Goal: Entertainment & Leisure: Consume media (video, audio)

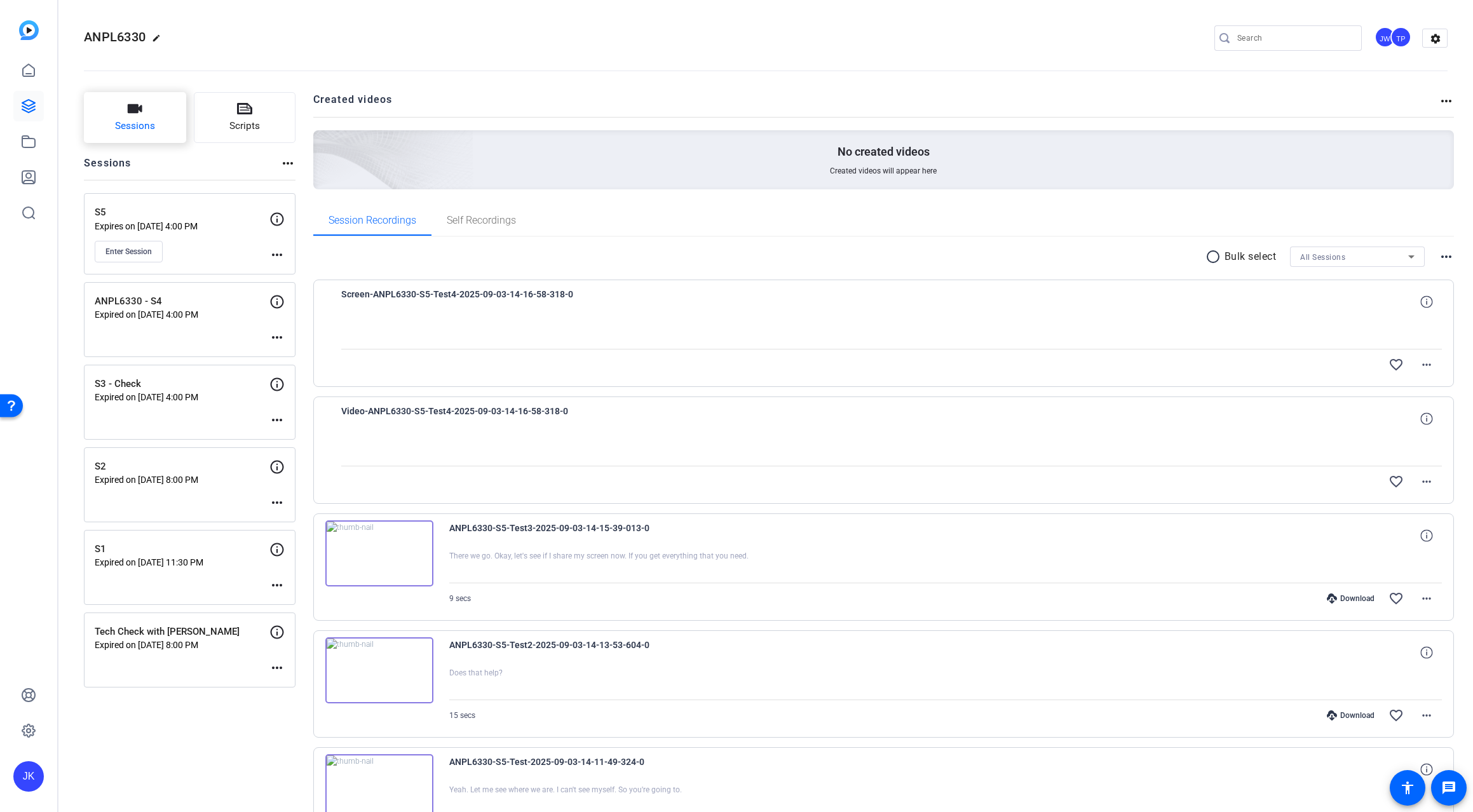
scroll to position [42, 0]
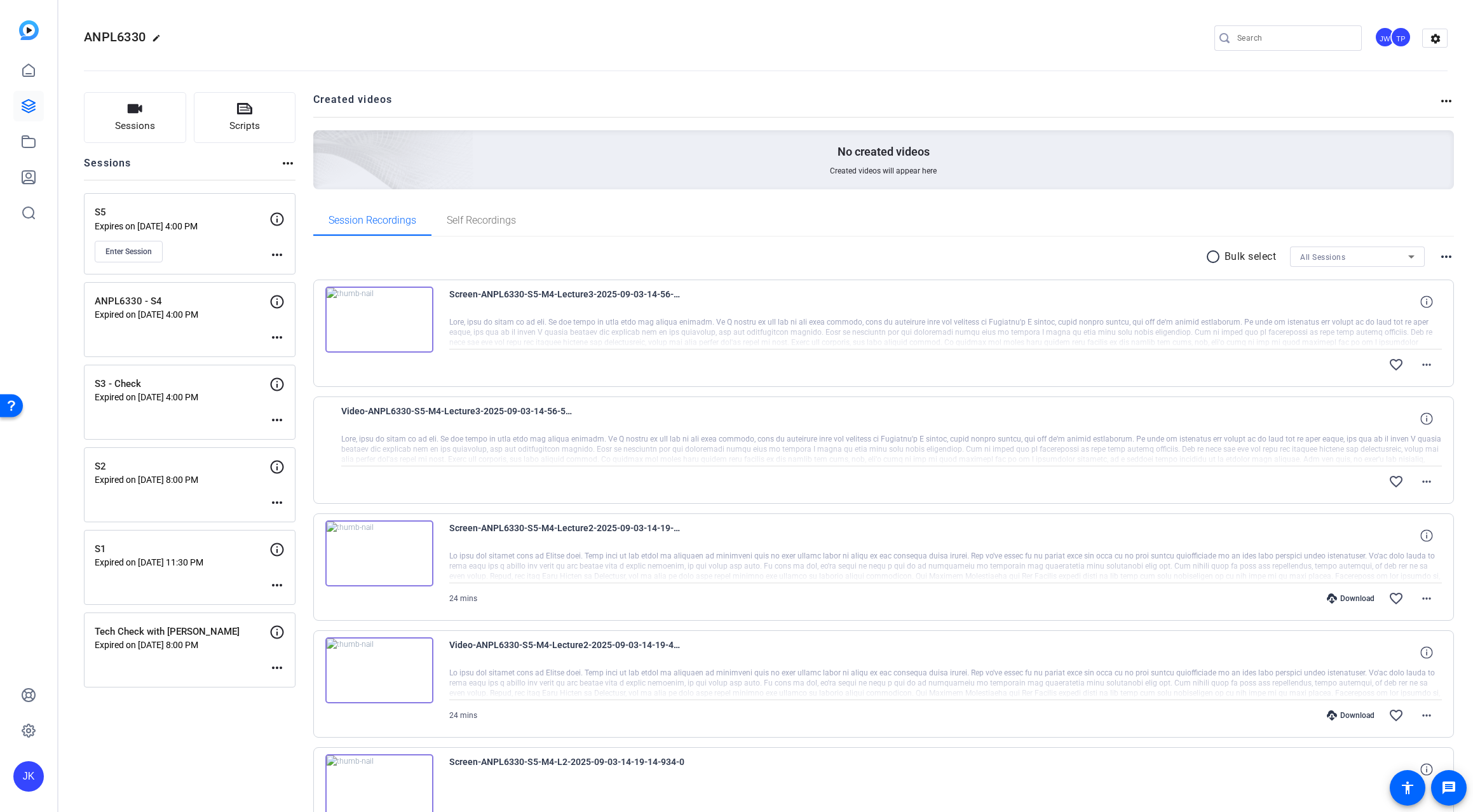
scroll to position [170, 0]
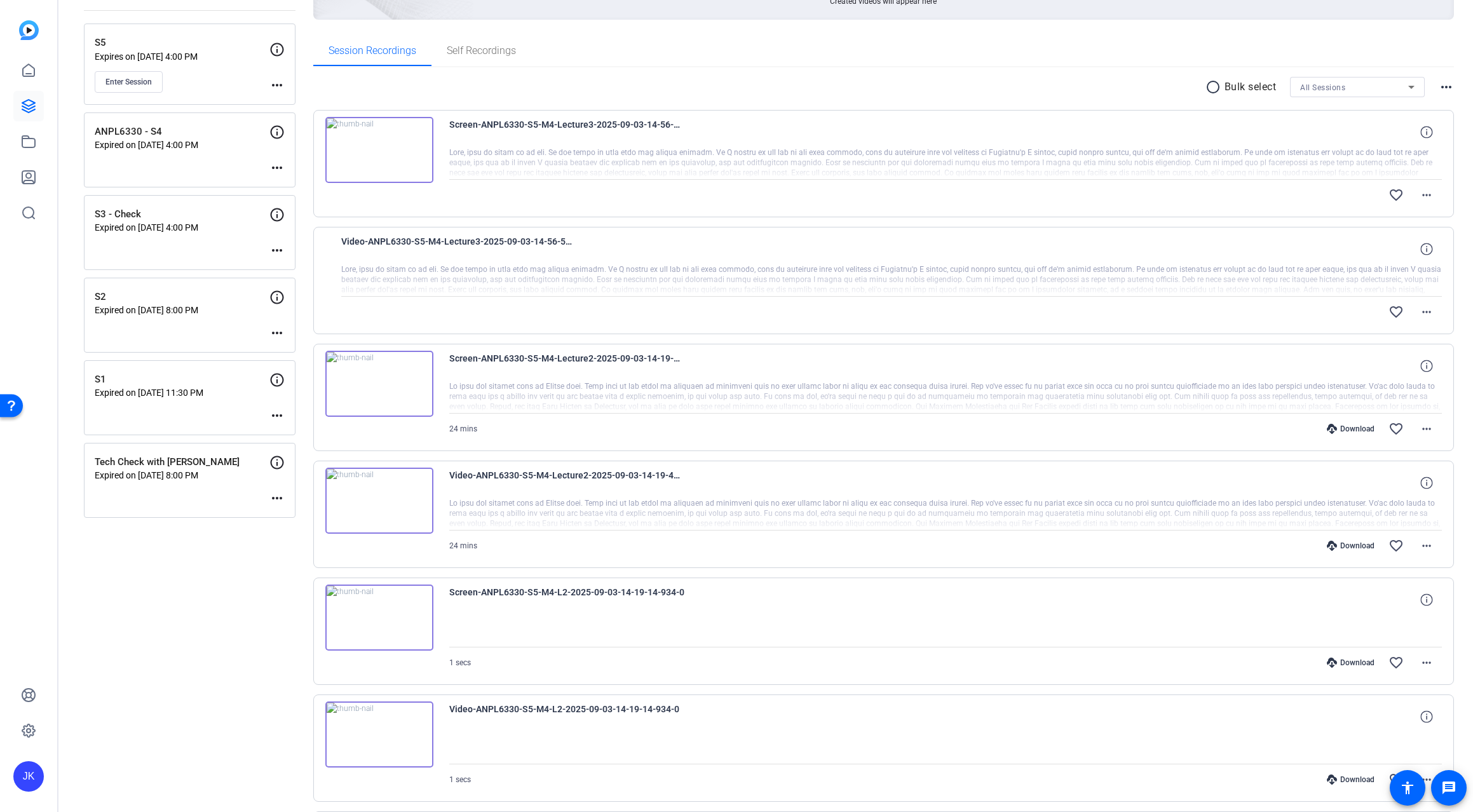
click at [391, 497] on img at bounding box center [378, 501] width 108 height 66
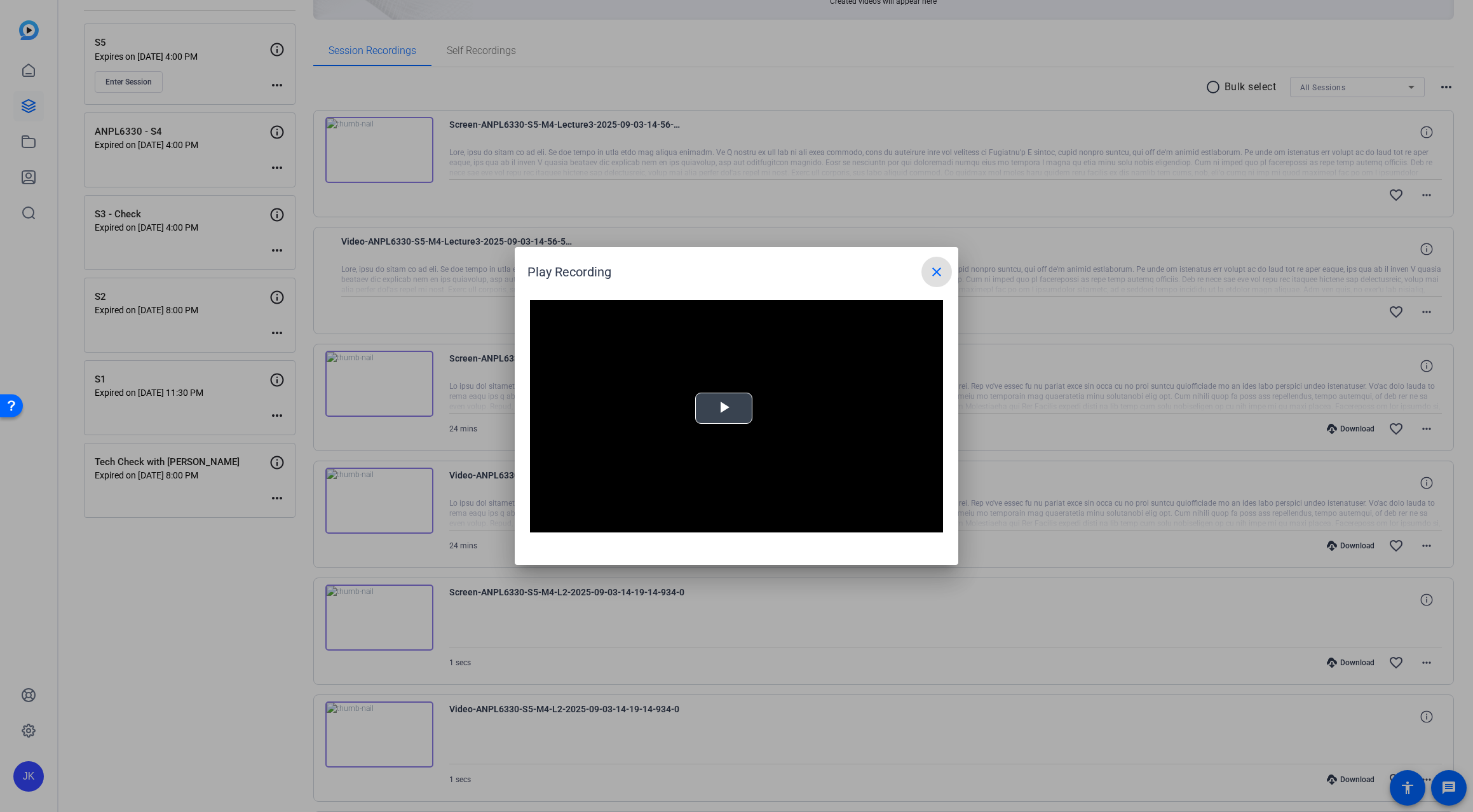
click at [750, 395] on video "Video Player" at bounding box center [736, 416] width 413 height 232
click at [543, 523] on span "Video Player" at bounding box center [543, 523] width 25 height 0
click at [925, 523] on span "Video Player" at bounding box center [930, 523] width 25 height 0
click at [745, 521] on div "Loaded : 100.00% 14:33 00:25" at bounding box center [722, 523] width 270 height 3
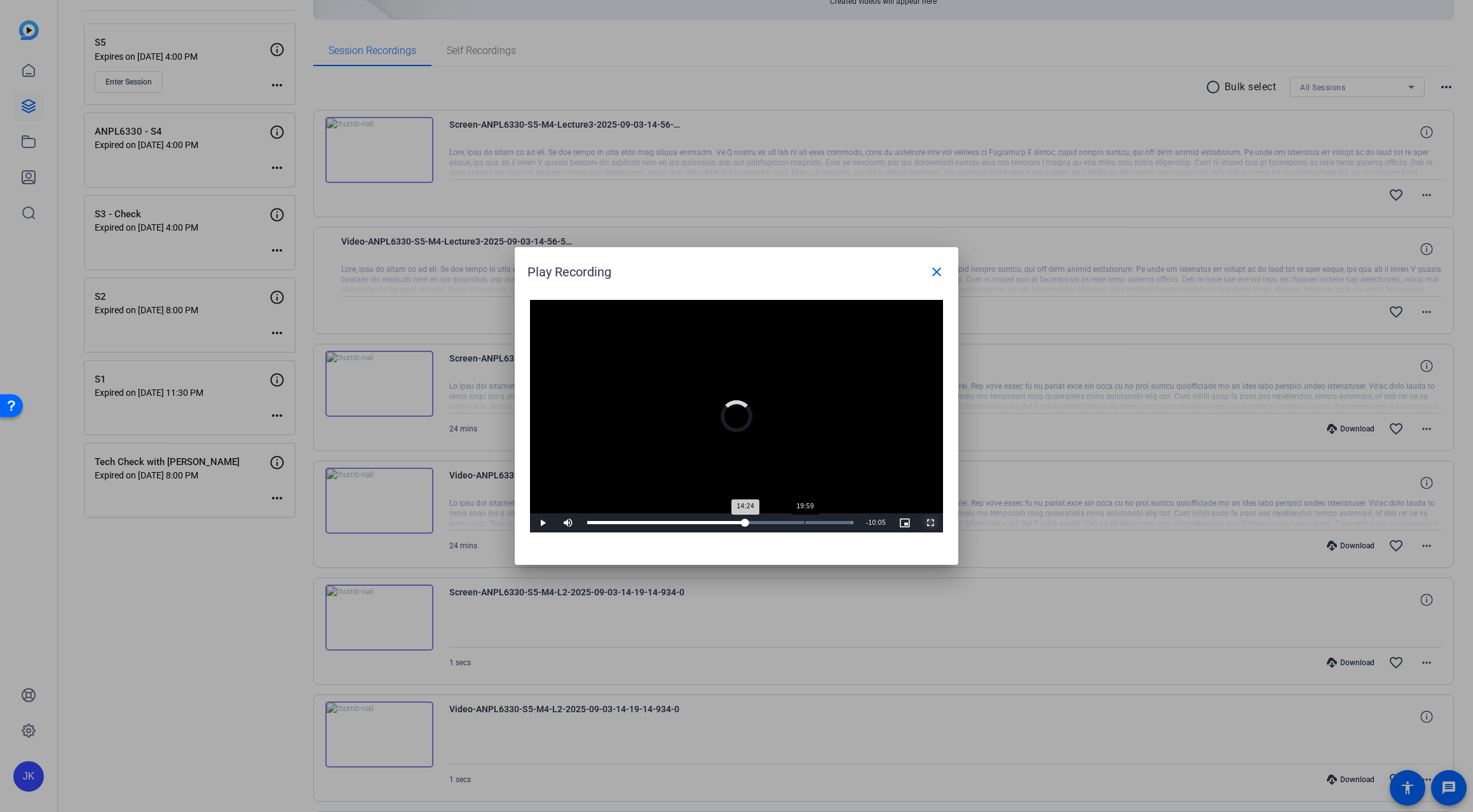
drag, startPoint x: 745, startPoint y: 521, endPoint x: 808, endPoint y: 518, distance: 63.1
click at [808, 518] on div "Loaded : 100.00% 19:59 14:24" at bounding box center [720, 523] width 279 height 19
click at [826, 518] on div "Loaded : 100.00% 21:43 20:19" at bounding box center [721, 523] width 283 height 19
click at [931, 277] on mat-icon "close" at bounding box center [937, 272] width 15 height 15
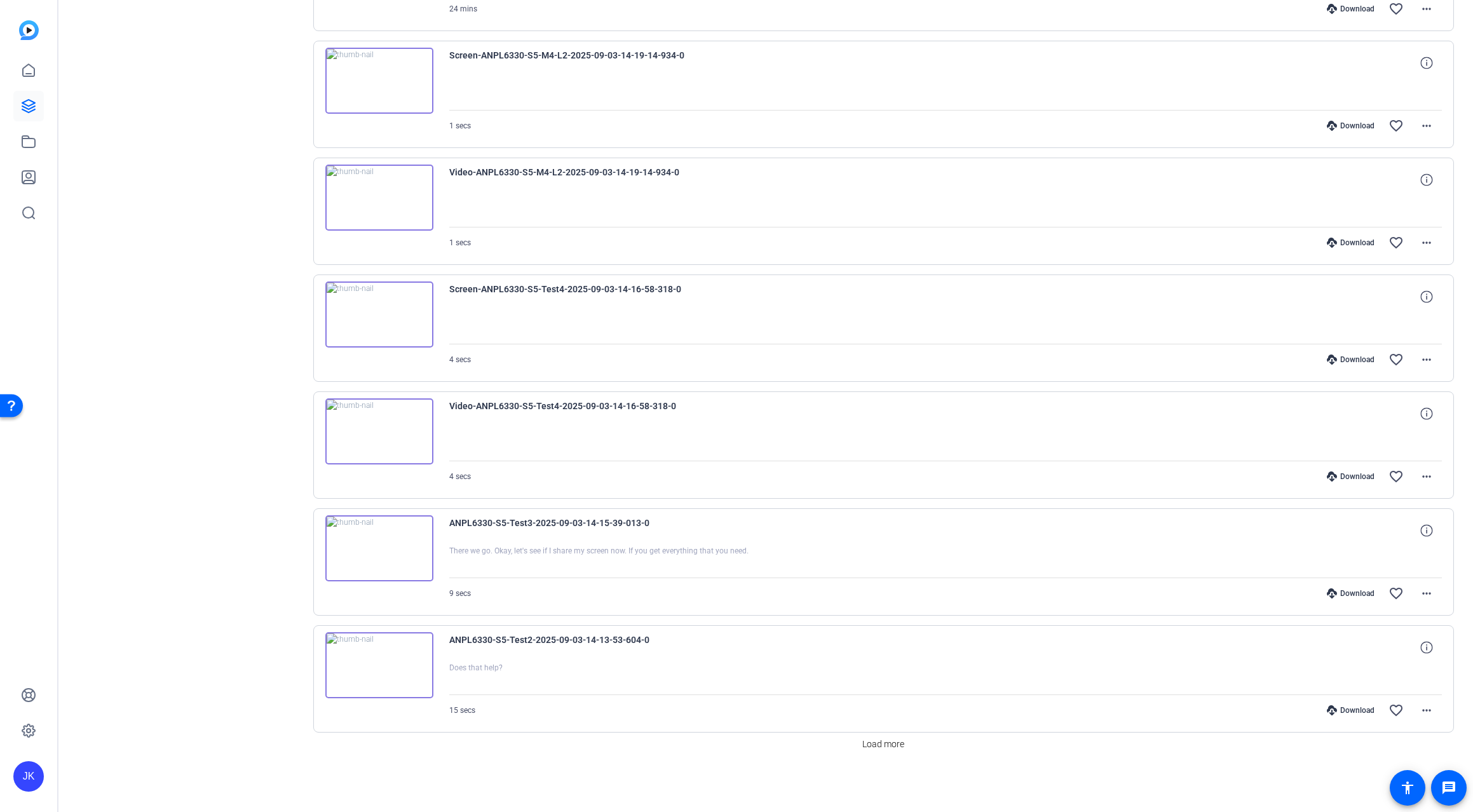
scroll to position [537, 0]
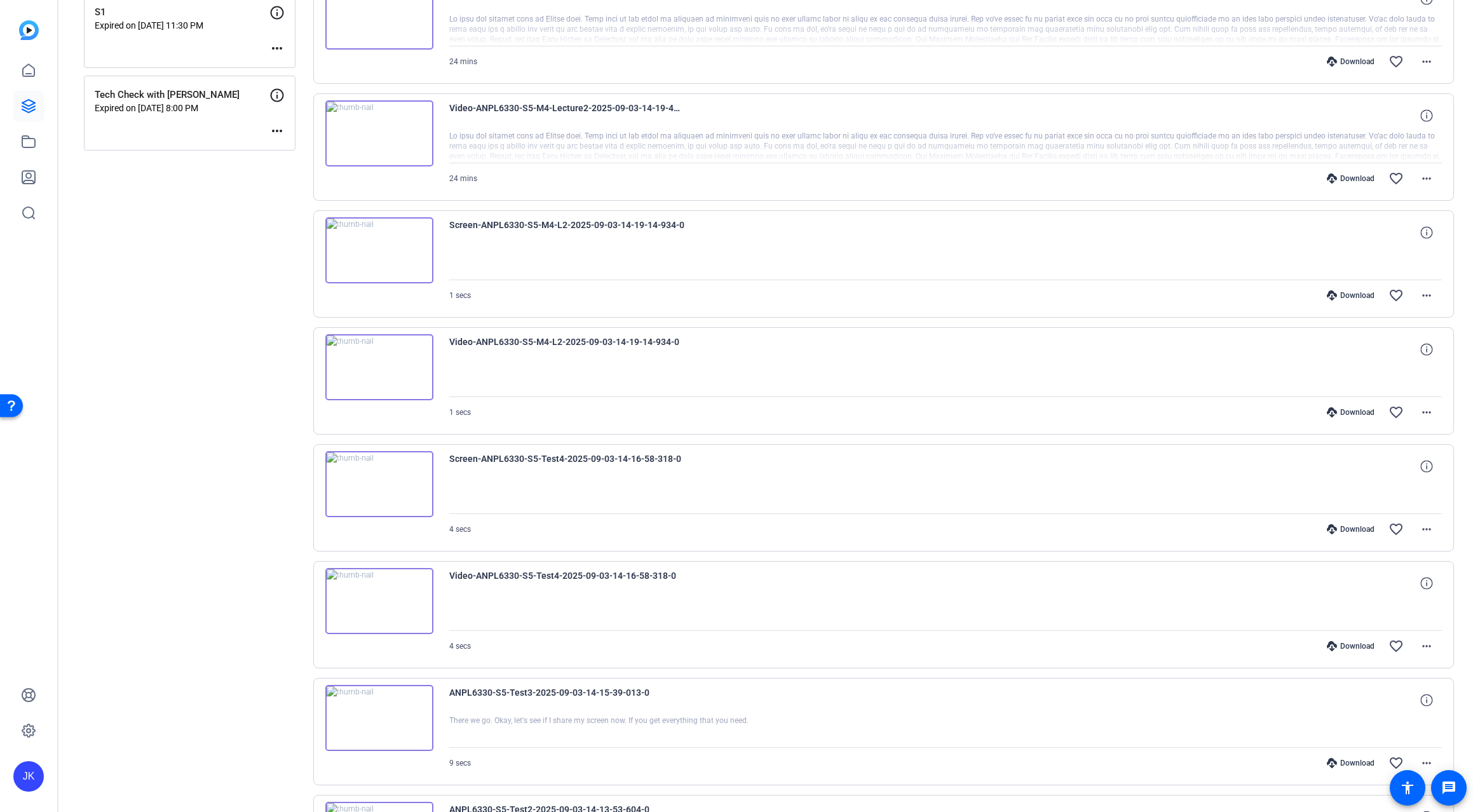
click at [386, 357] on img at bounding box center [378, 367] width 108 height 66
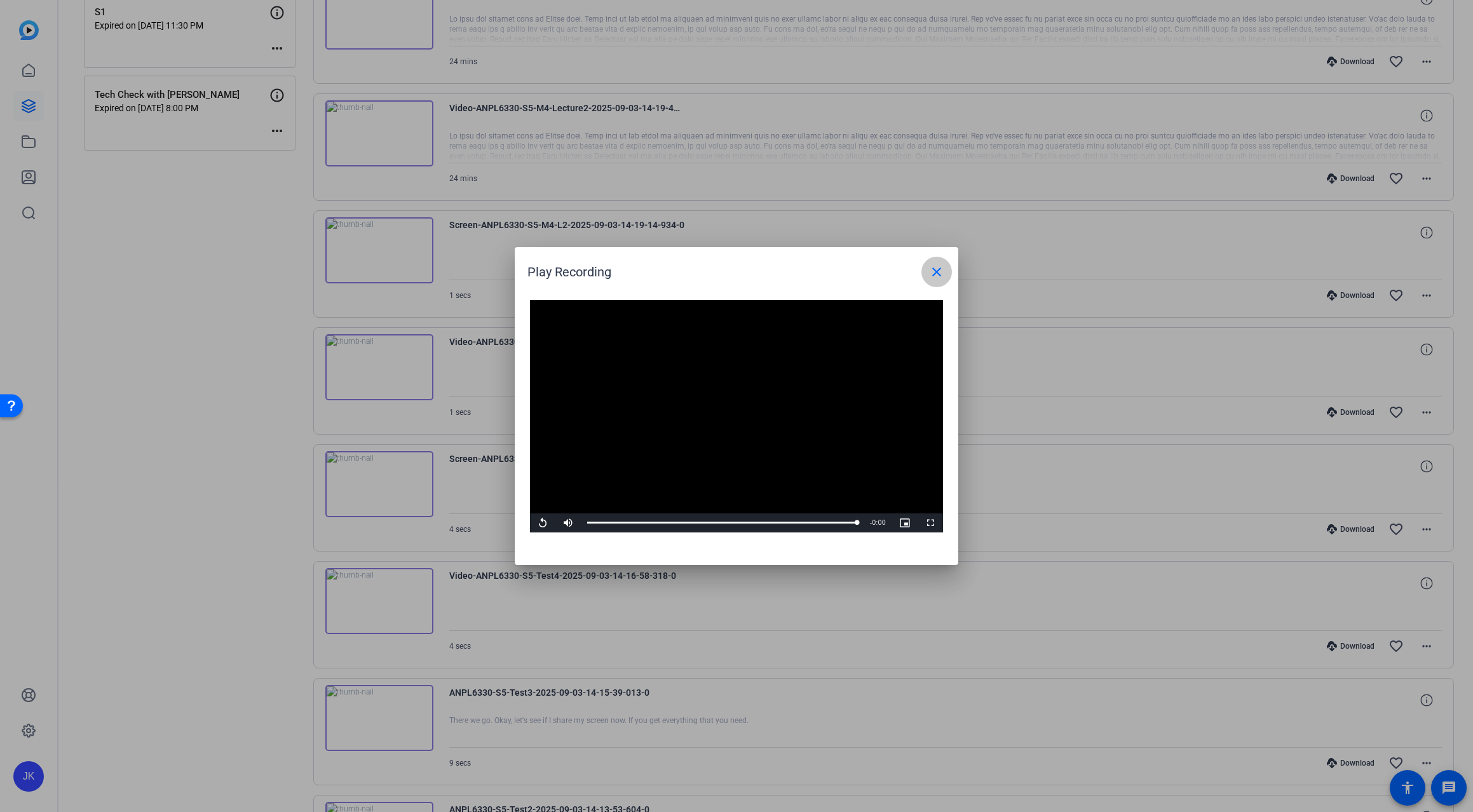
click at [929, 267] on button "close" at bounding box center [937, 272] width 31 height 31
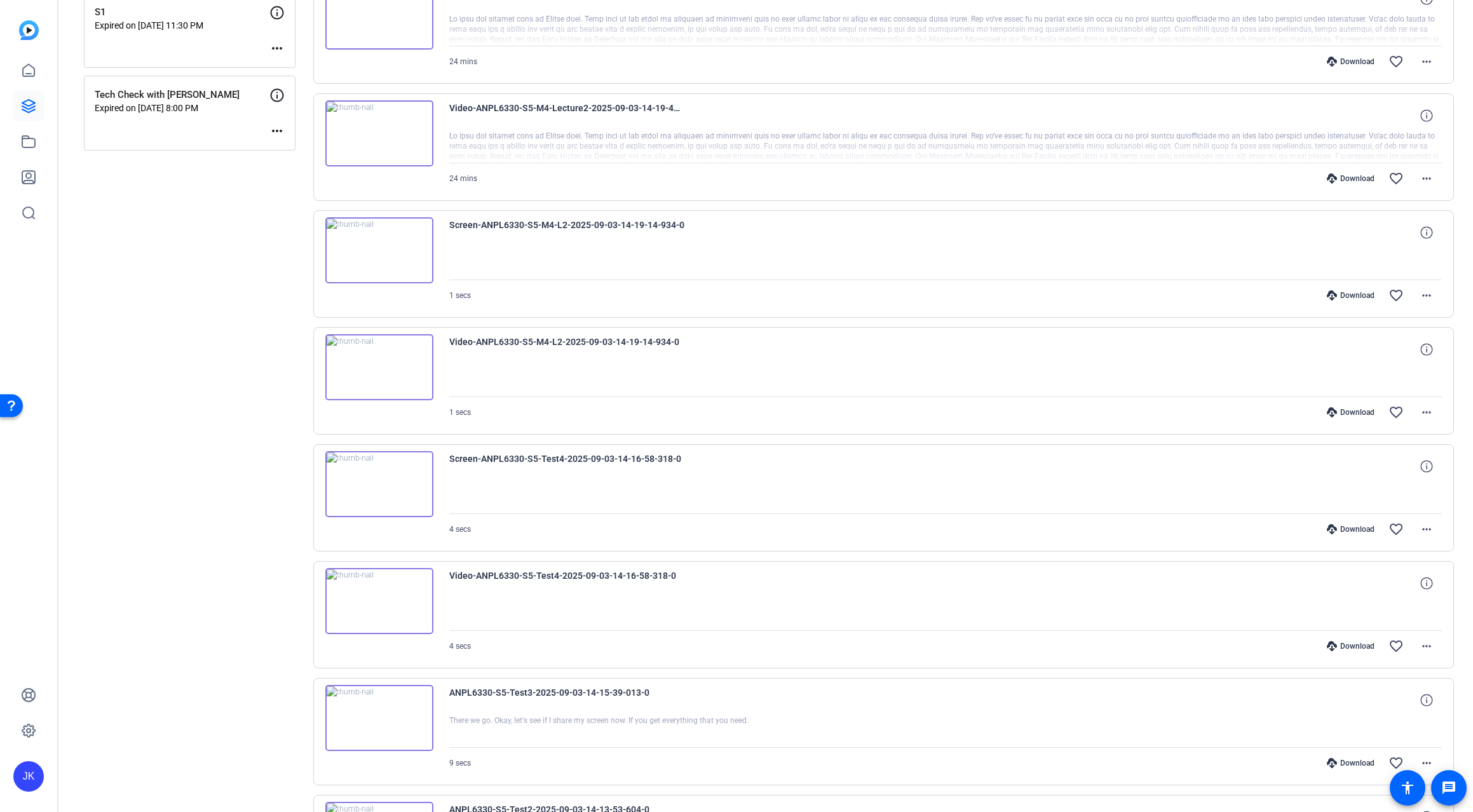
click at [381, 135] on img at bounding box center [378, 133] width 108 height 66
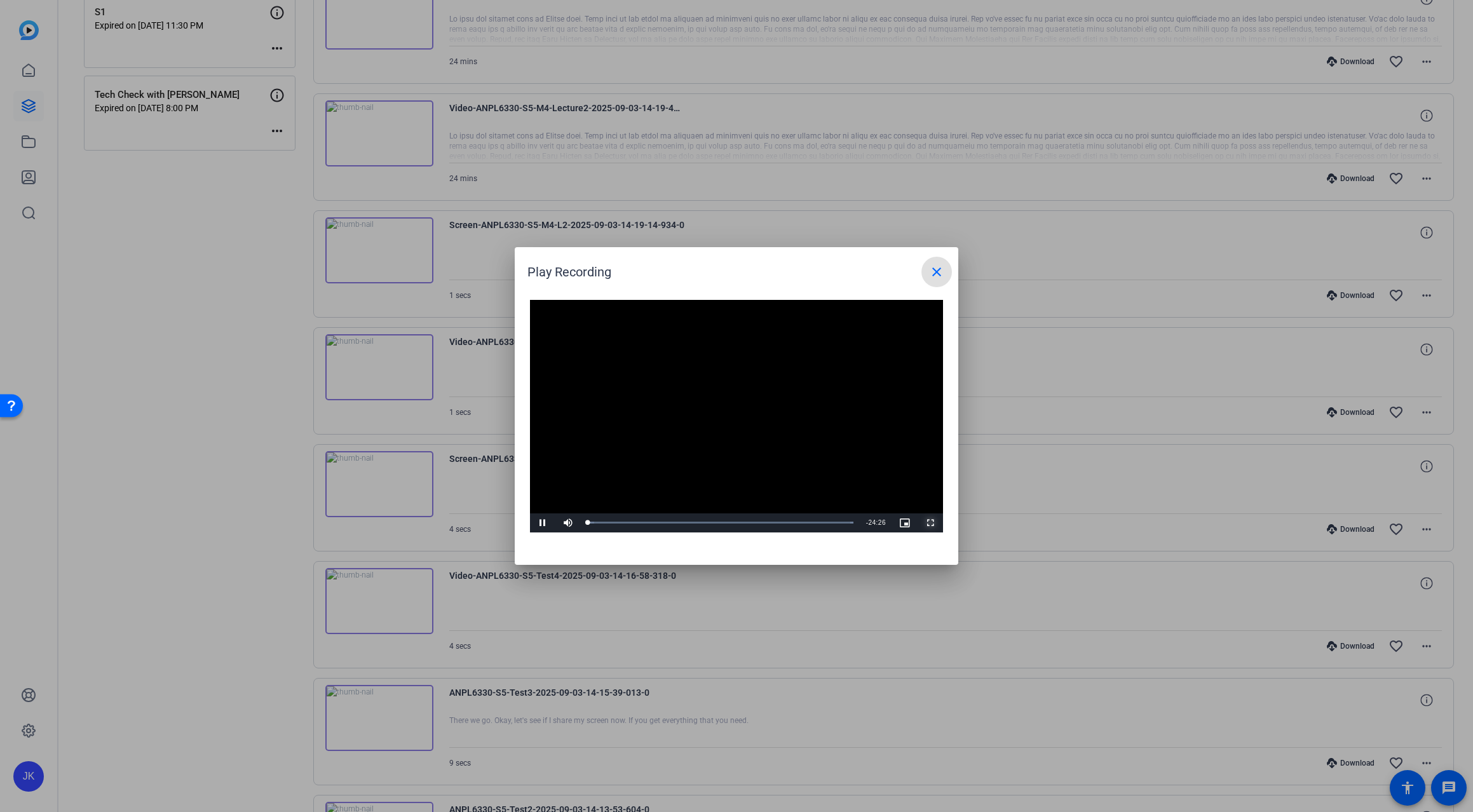
click at [933, 523] on span "Video Player" at bounding box center [930, 523] width 25 height 0
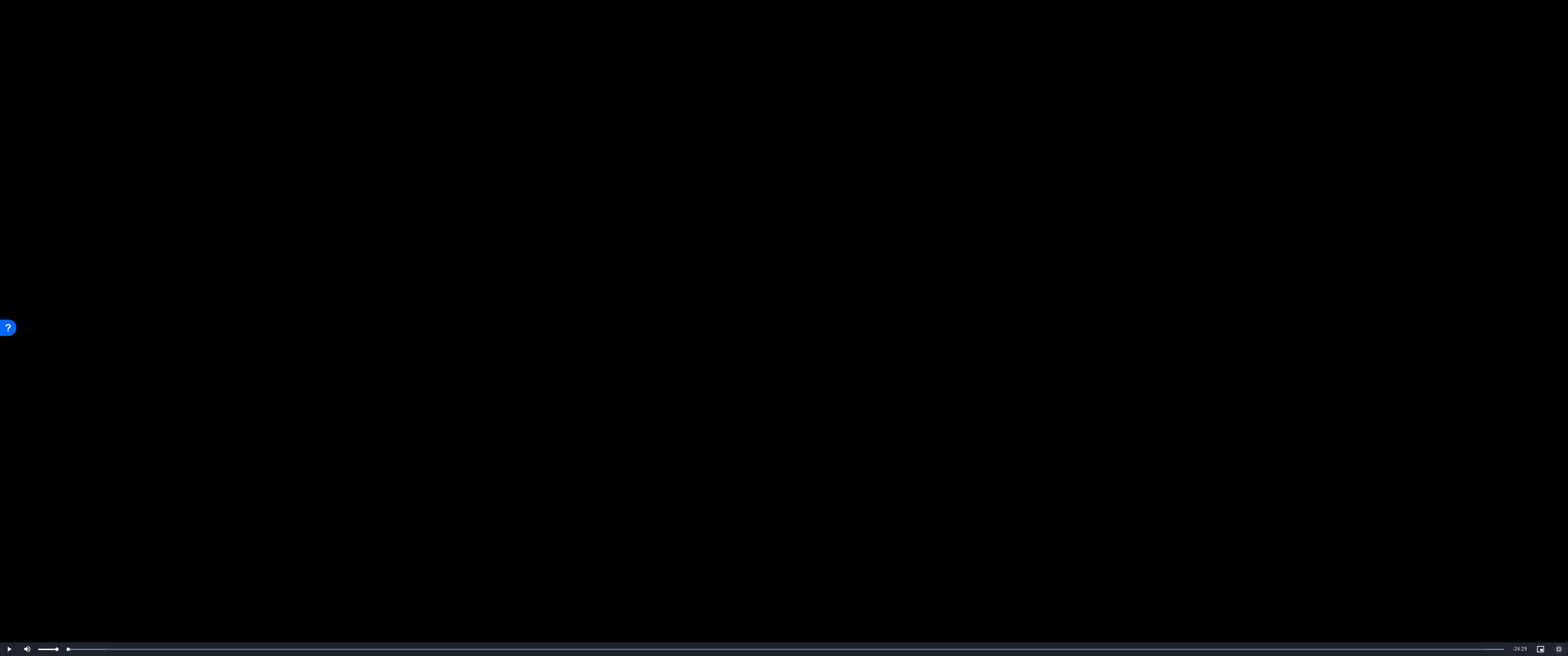
drag, startPoint x: 38, startPoint y: 646, endPoint x: 23, endPoint y: 645, distance: 15.0
click at [23, 582] on div "Play Mute 39% Current Time 0:00 / Duration 24:29 Loaded : 100.00% 00:00 00:00 S…" at bounding box center [784, 649] width 1568 height 13
drag, startPoint x: 71, startPoint y: 648, endPoint x: 46, endPoint y: 648, distance: 25.0
click at [46, 582] on div "Loaded : 100.00% 00:05 00:05" at bounding box center [772, 650] width 1463 height 2
drag, startPoint x: 46, startPoint y: 648, endPoint x: 39, endPoint y: 651, distance: 7.6
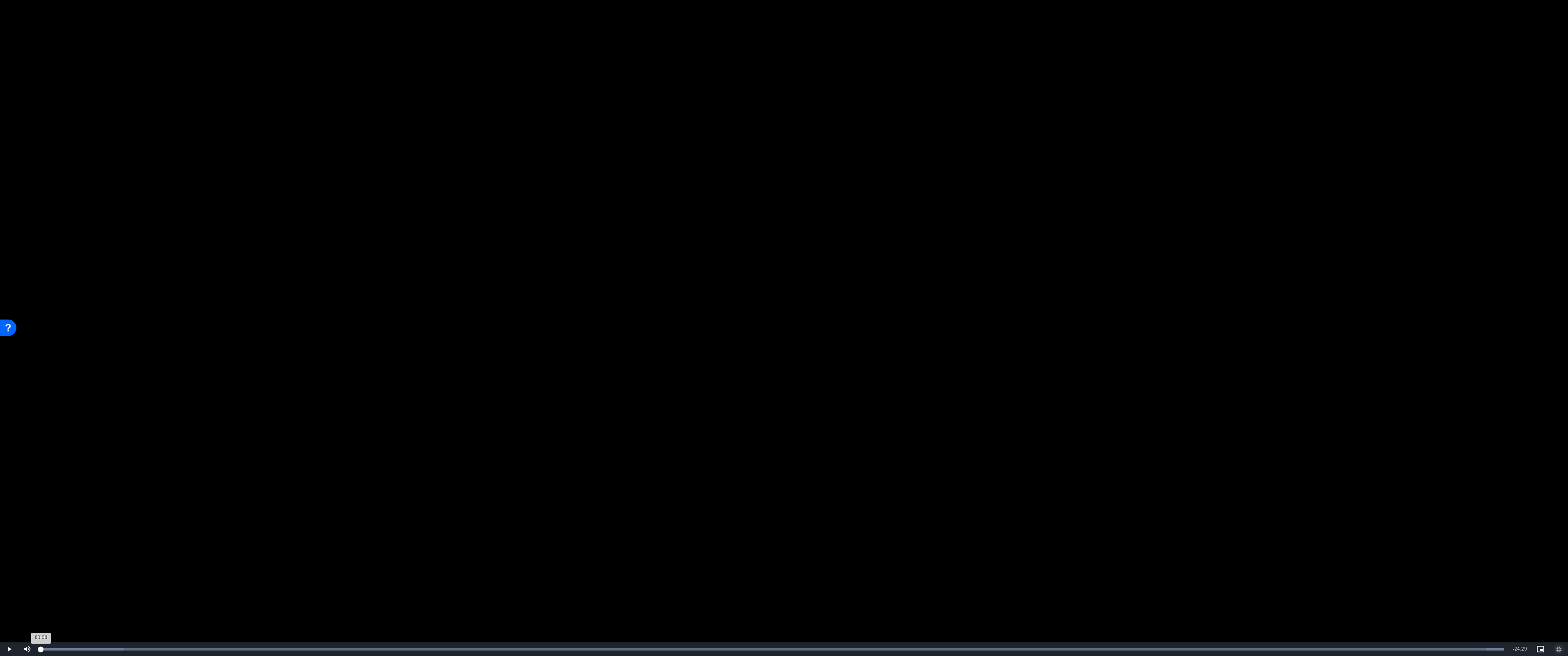
click at [41, 582] on div "00:00" at bounding box center [41, 650] width 0 height 2
click at [46, 357] on video "Video Player" at bounding box center [784, 328] width 1568 height 656
click at [55, 299] on video "Video Player" at bounding box center [784, 328] width 1568 height 656
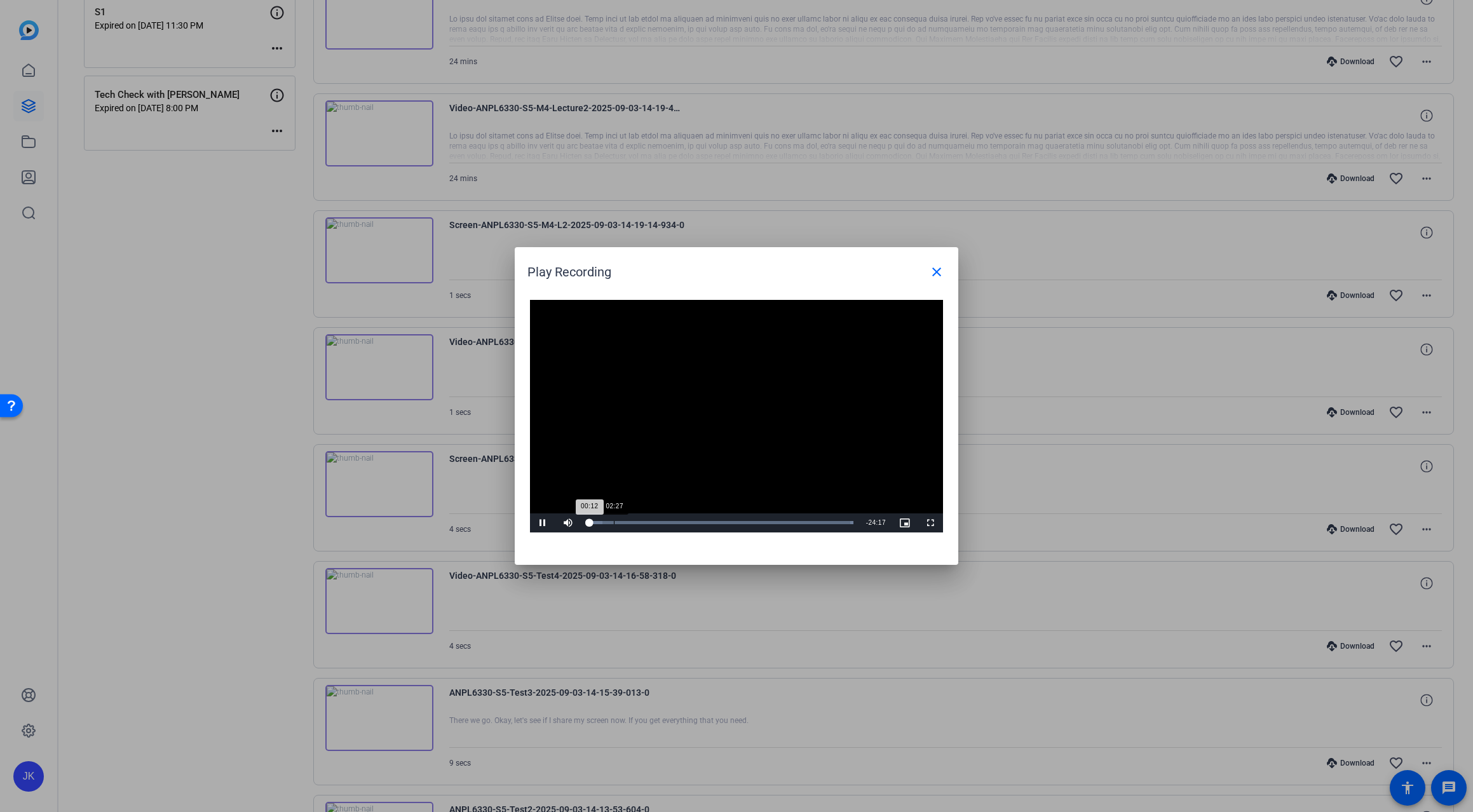
click at [614, 524] on div "Loaded : 100.00% 02:27 00:12" at bounding box center [720, 523] width 266 height 3
click at [654, 525] on div "Loaded : 100.00% 06:11 02:39" at bounding box center [720, 523] width 279 height 19
click at [703, 524] on div "Loaded : 100.00% 10:41 10:41" at bounding box center [720, 523] width 266 height 3
click at [764, 520] on div "Loaded : 100.00% 16:15 10:45" at bounding box center [720, 523] width 279 height 19
click at [821, 518] on div "Loaded : 100.00% 21:09 16:15" at bounding box center [721, 523] width 283 height 19
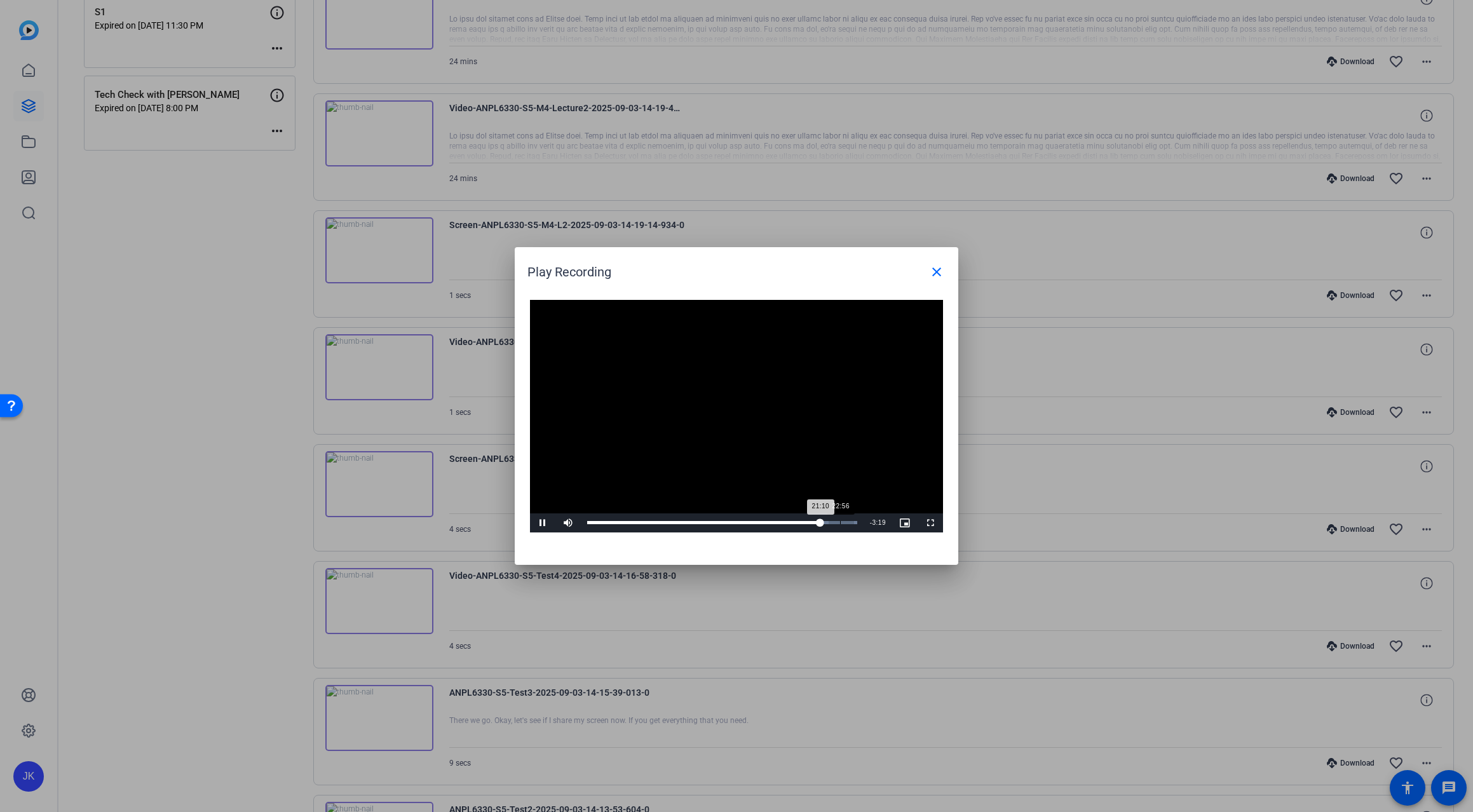
click at [840, 525] on div "Loaded : 100.00% 22:56 21:10" at bounding box center [721, 523] width 283 height 19
click at [793, 523] on div "Loaded : 100.00% 18:43 22:58" at bounding box center [722, 523] width 270 height 3
click at [540, 523] on span "Video Player" at bounding box center [543, 523] width 25 height 0
click at [200, 333] on div at bounding box center [736, 406] width 1473 height 812
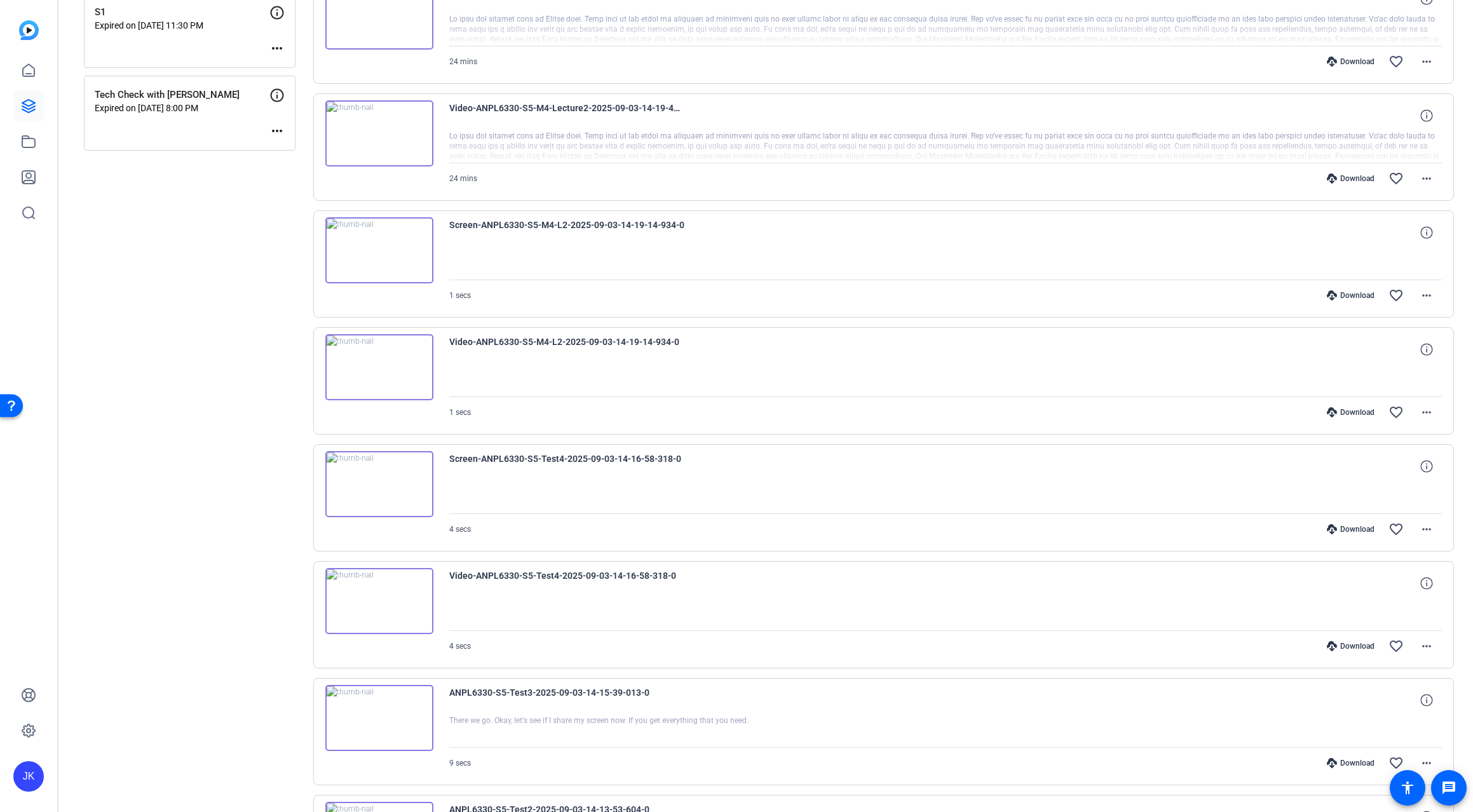
scroll to position [410, 0]
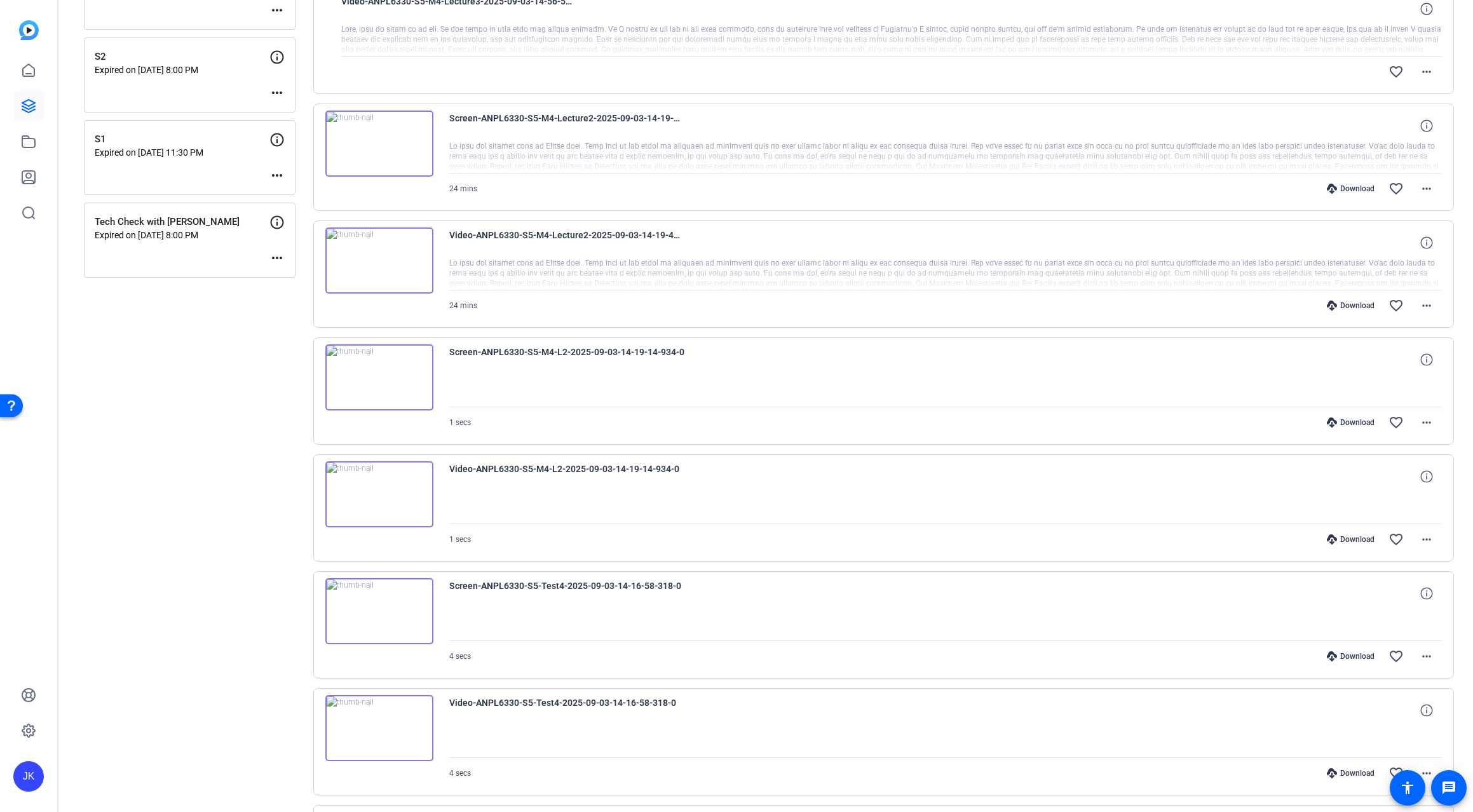
click at [389, 270] on img at bounding box center [378, 260] width 108 height 66
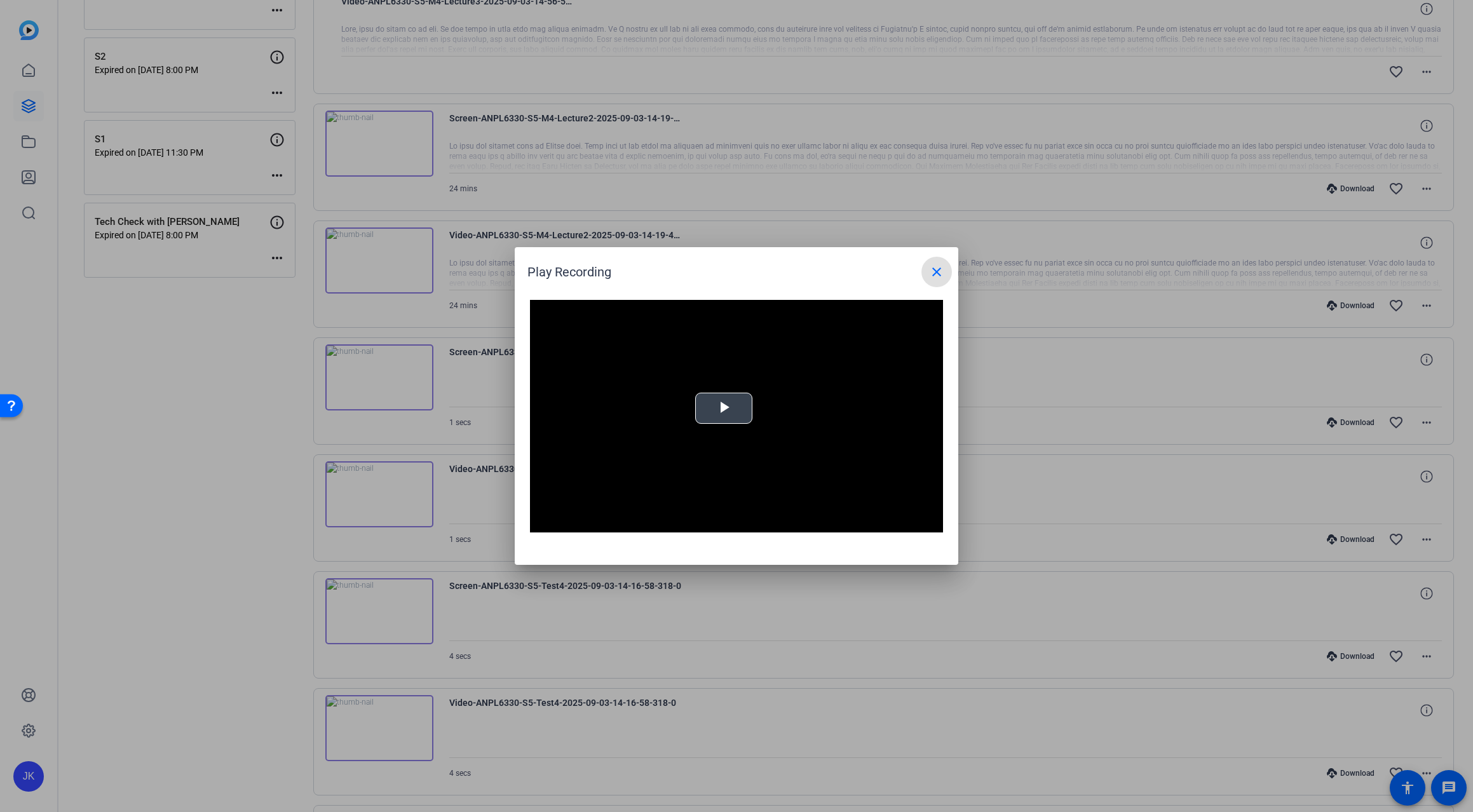
click at [722, 408] on div "Video Player is loading. Play Video Play Mute Current Time 0:00 / Duration 24:2…" at bounding box center [736, 416] width 413 height 232
click at [933, 523] on span "Video Player" at bounding box center [930, 523] width 25 height 0
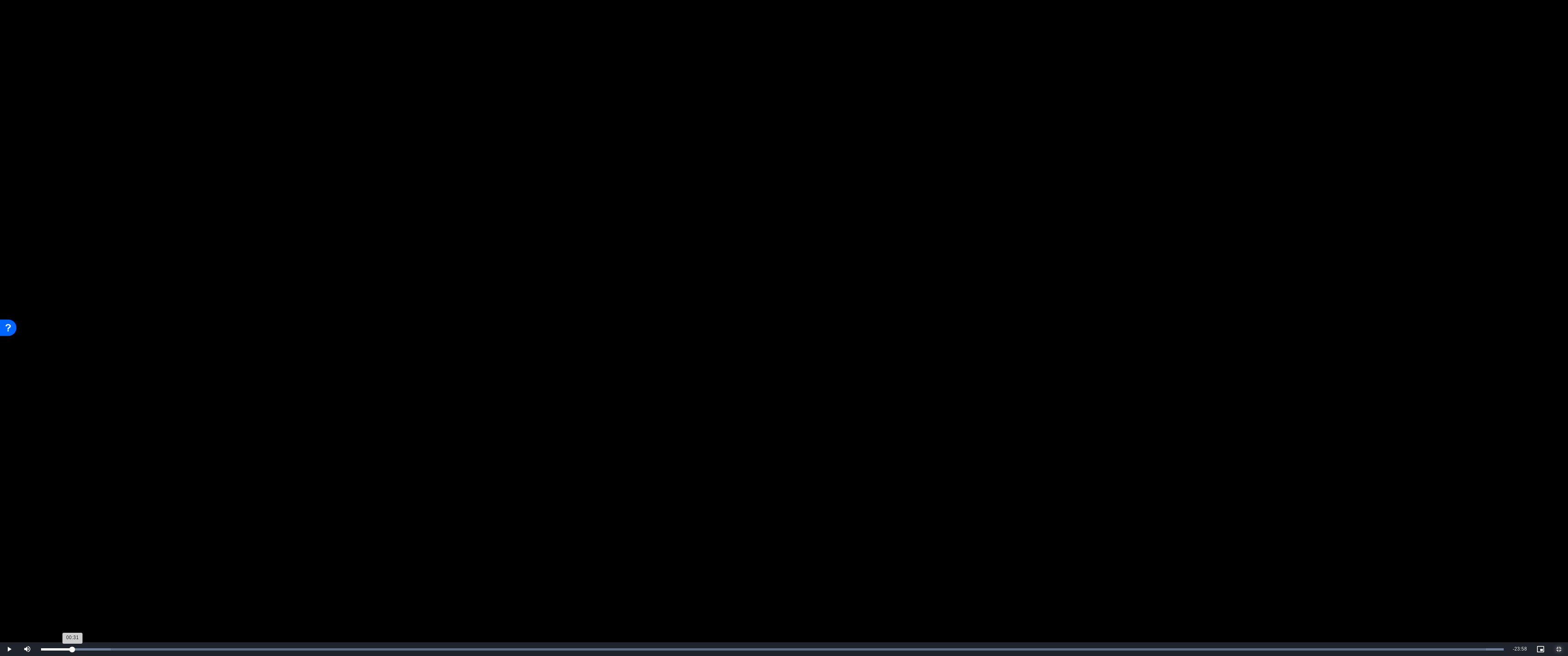
click at [72, 582] on div "Loaded : 100.00% 00:31 00:31" at bounding box center [772, 649] width 1472 height 13
drag, startPoint x: 72, startPoint y: 646, endPoint x: 220, endPoint y: 654, distance: 148.2
click at [220, 582] on div "Loaded : 100.00% 02:59 02:59" at bounding box center [772, 649] width 1472 height 13
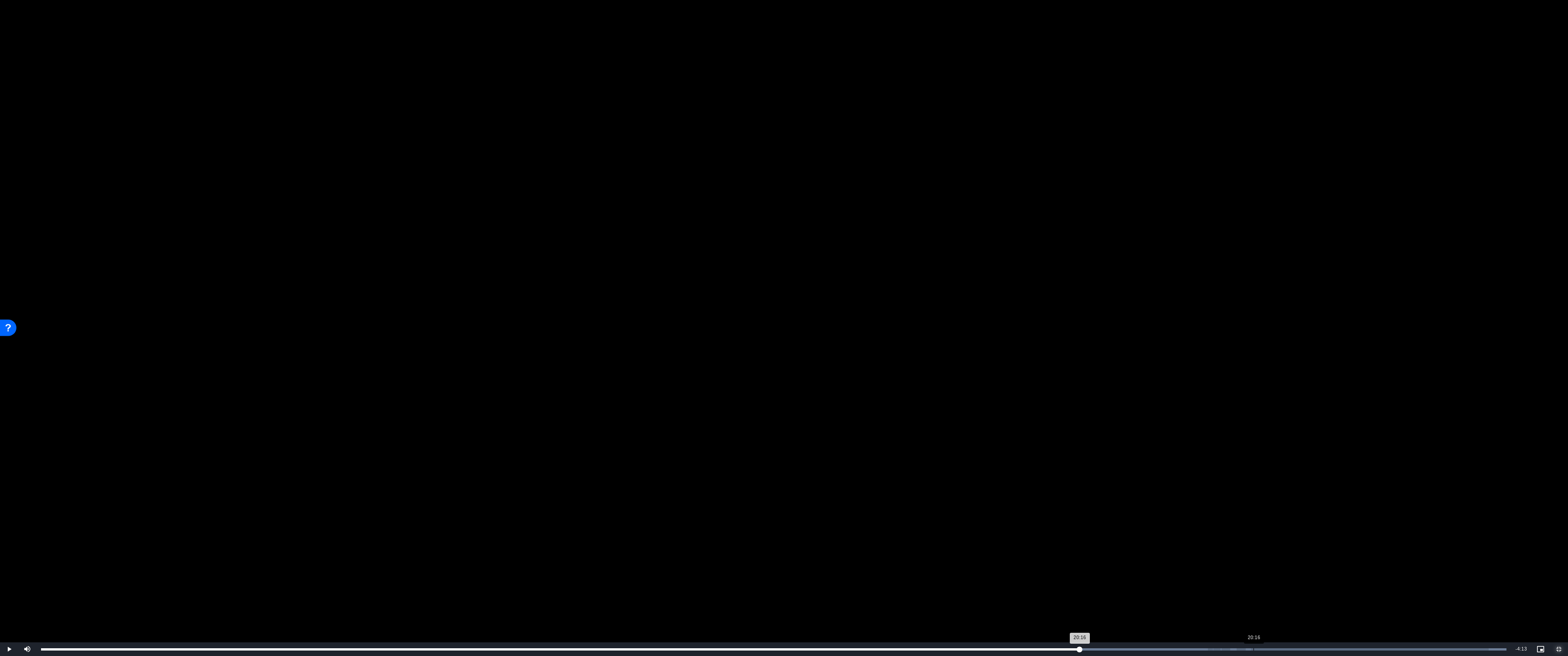
drag, startPoint x: 265, startPoint y: 651, endPoint x: 1253, endPoint y: 644, distance: 988.0
click at [1056, 582] on div "Loaded : 100.00% 20:16 20:16" at bounding box center [774, 649] width 1474 height 13
click at [1056, 582] on div "Loaded : 100.00% 21:10 20:16" at bounding box center [774, 650] width 1466 height 2
click at [1056, 582] on div "Loaded : 100.00% 22:18 21:58" at bounding box center [774, 650] width 1466 height 2
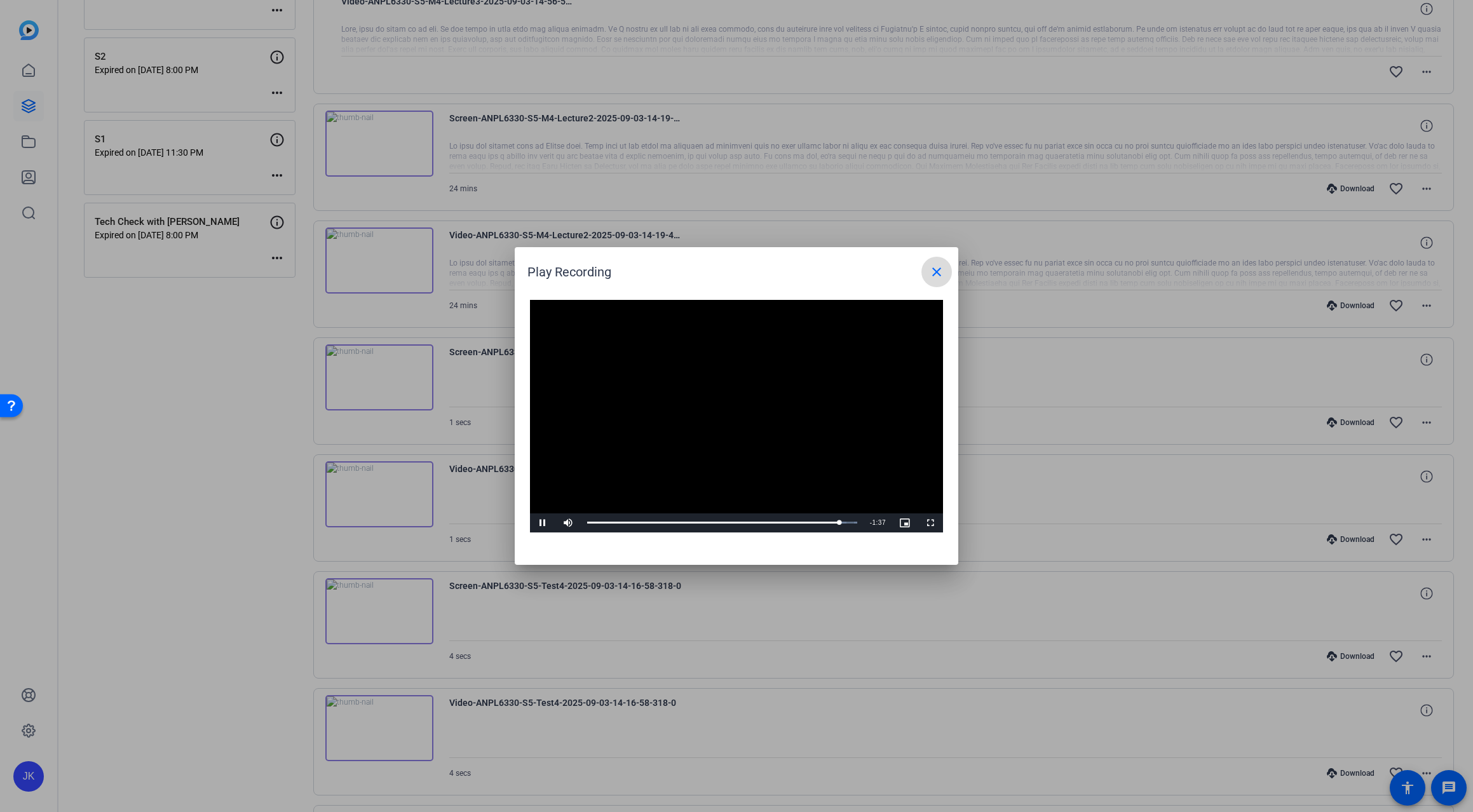
click at [930, 265] on mat-icon "close" at bounding box center [937, 272] width 15 height 15
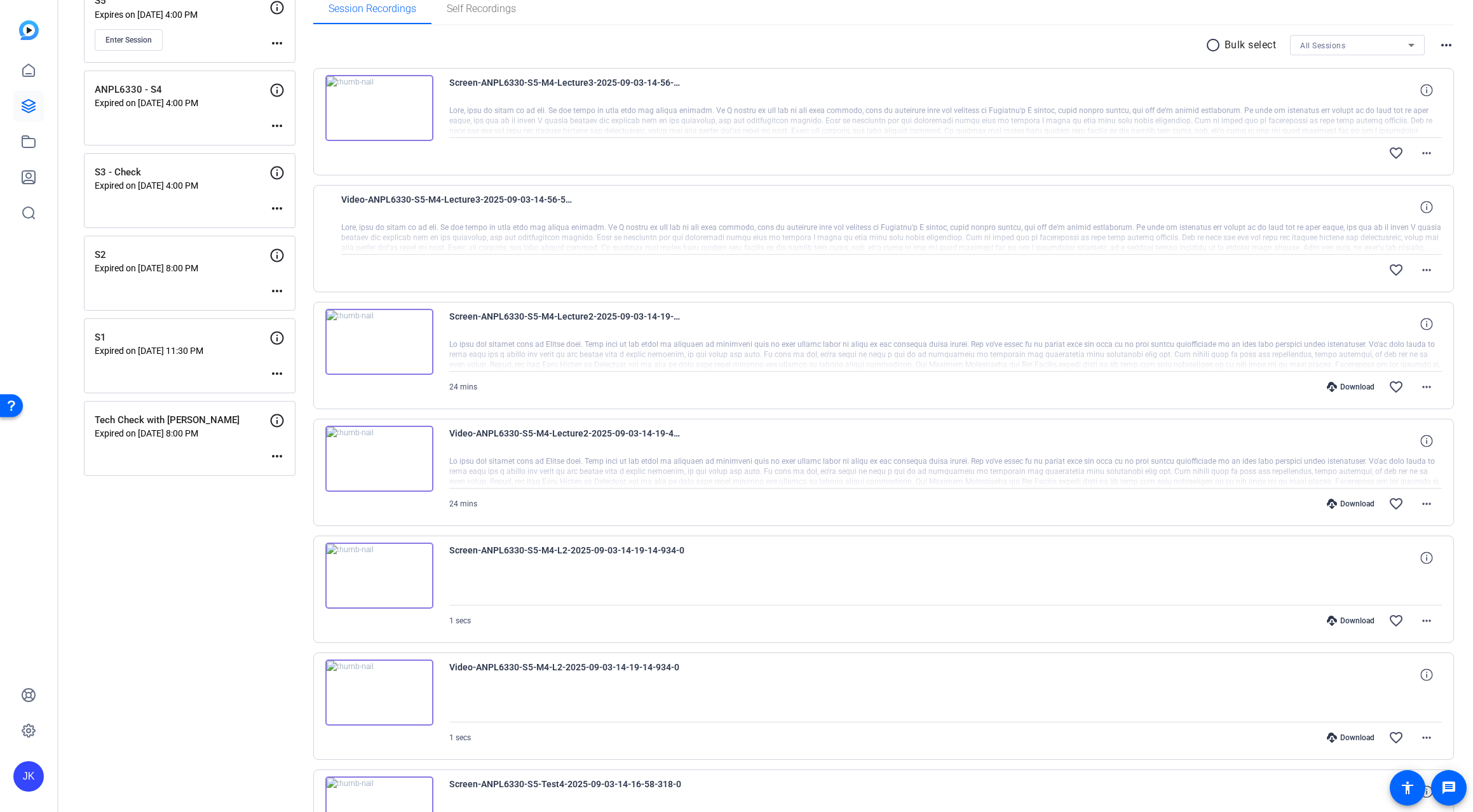
scroll to position [339, 0]
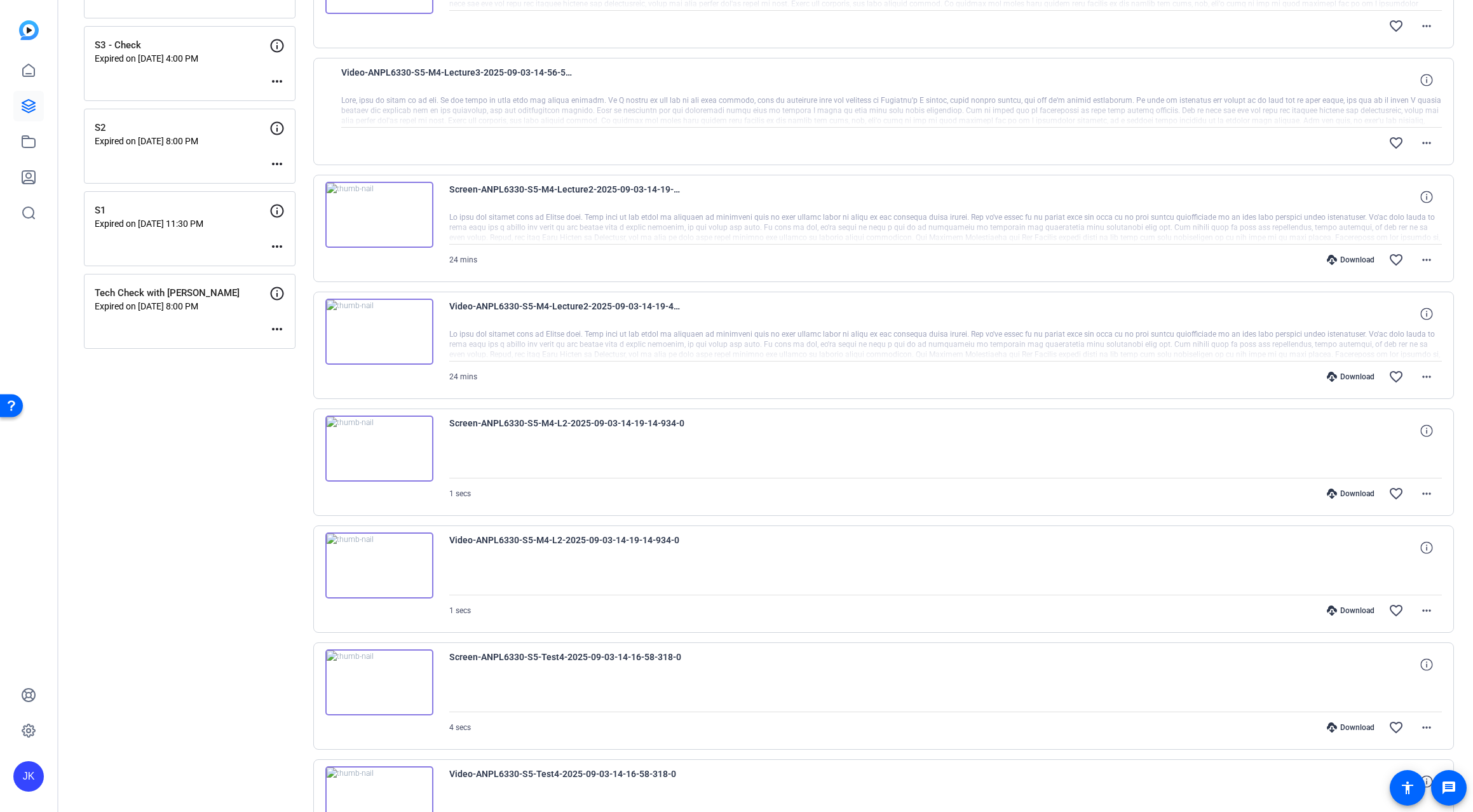
click at [375, 563] on img at bounding box center [378, 566] width 108 height 66
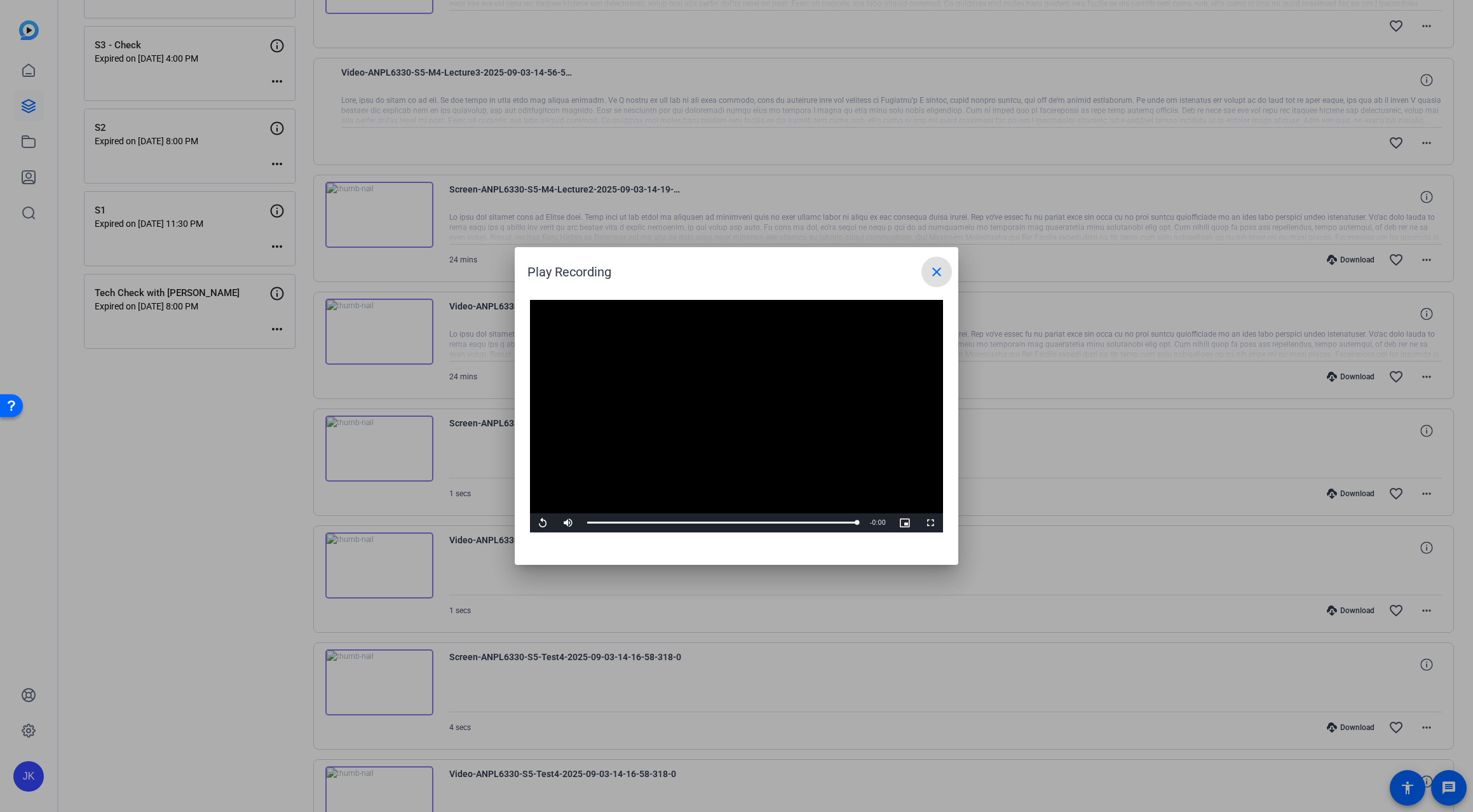
click at [939, 266] on mat-icon "close" at bounding box center [937, 272] width 15 height 15
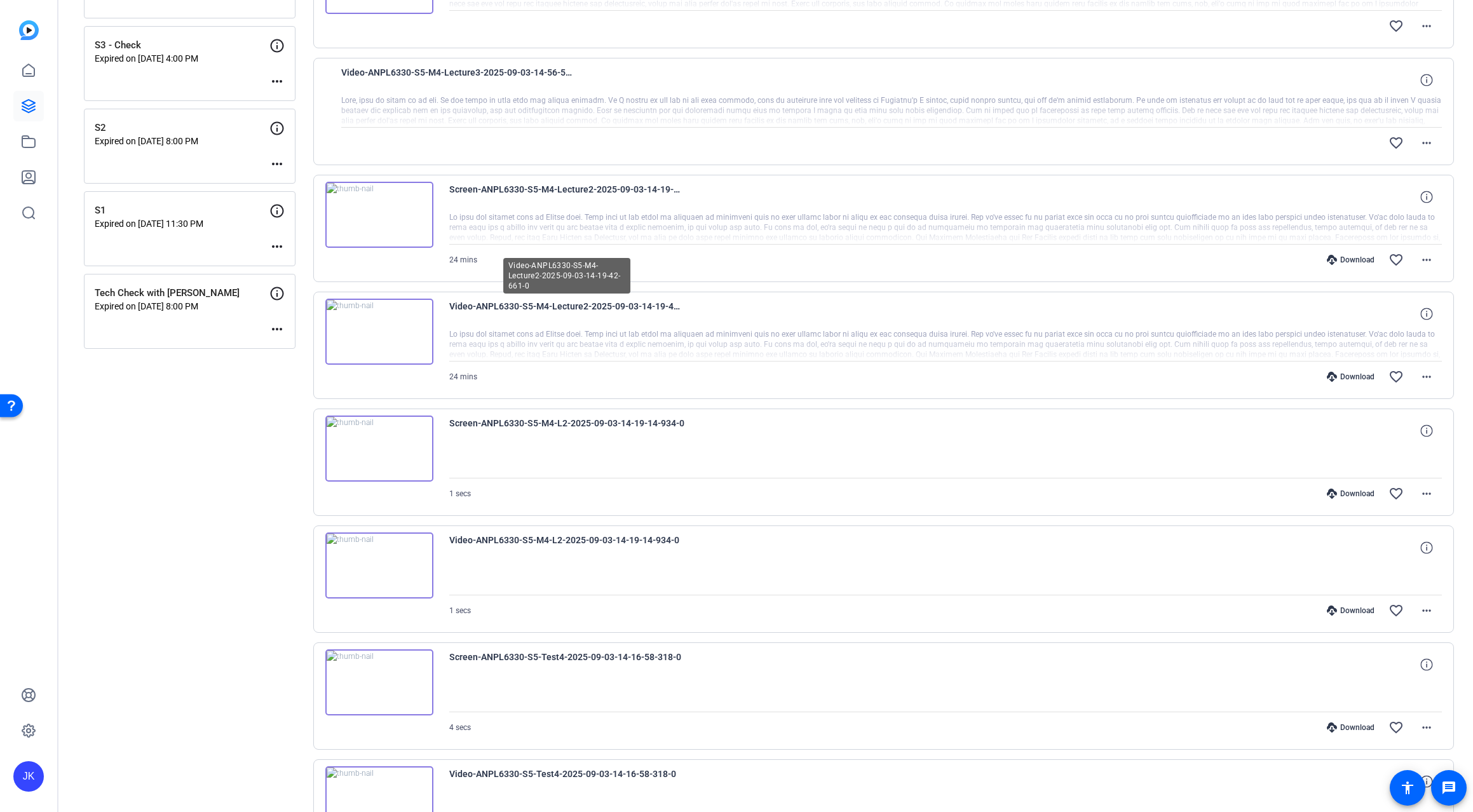
click at [373, 333] on img at bounding box center [378, 332] width 108 height 66
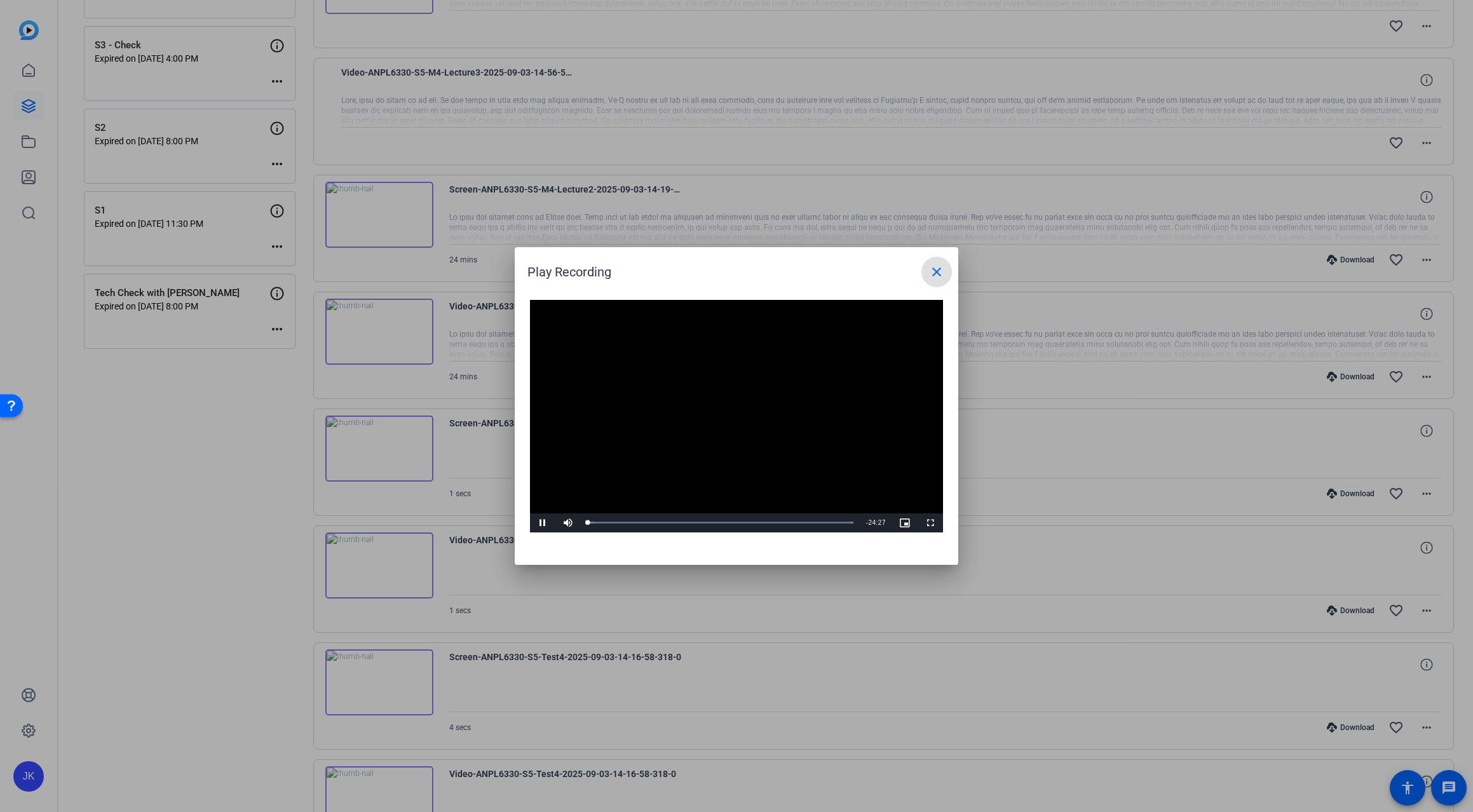
click at [930, 275] on mat-icon "close" at bounding box center [937, 272] width 15 height 15
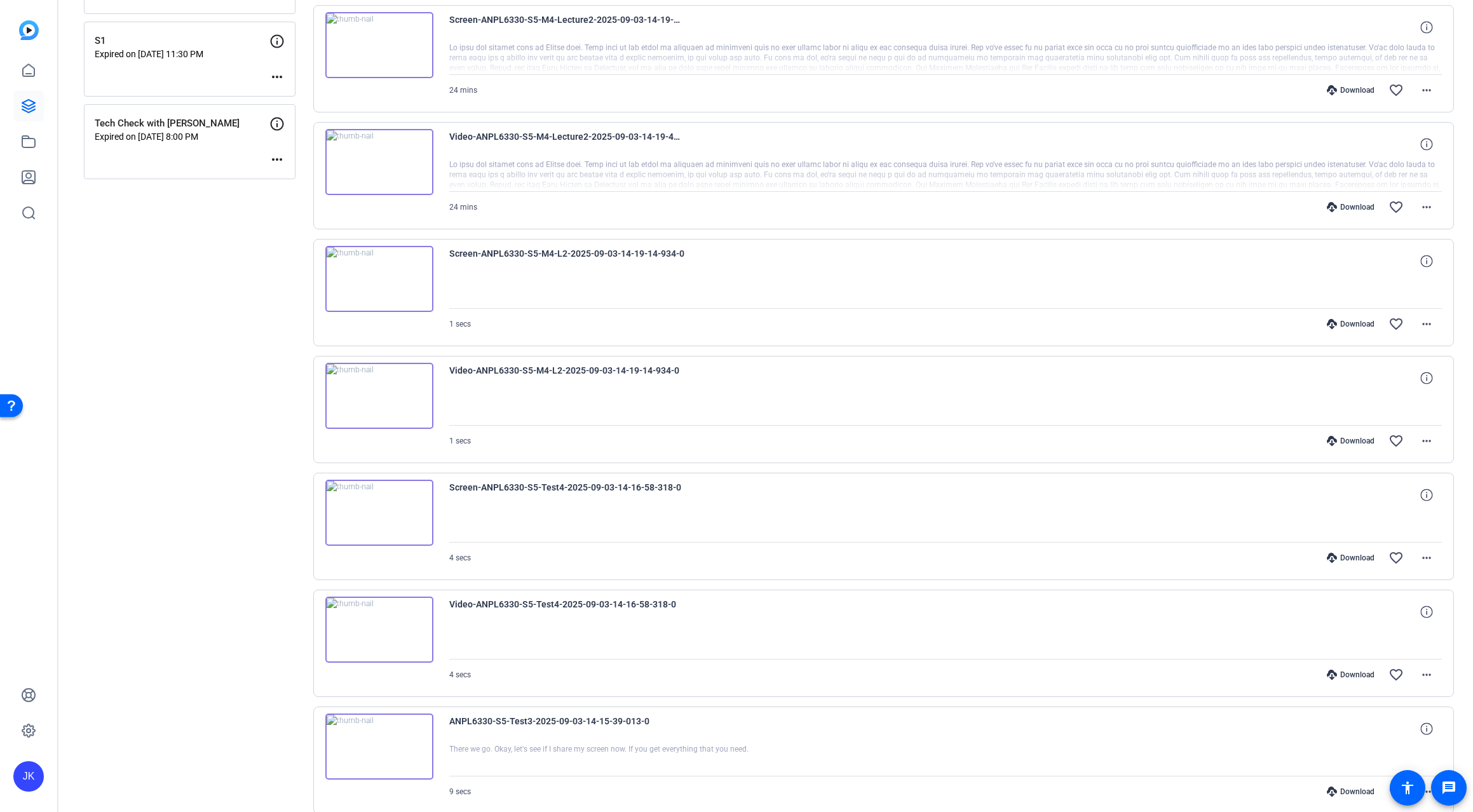
scroll to position [707, 0]
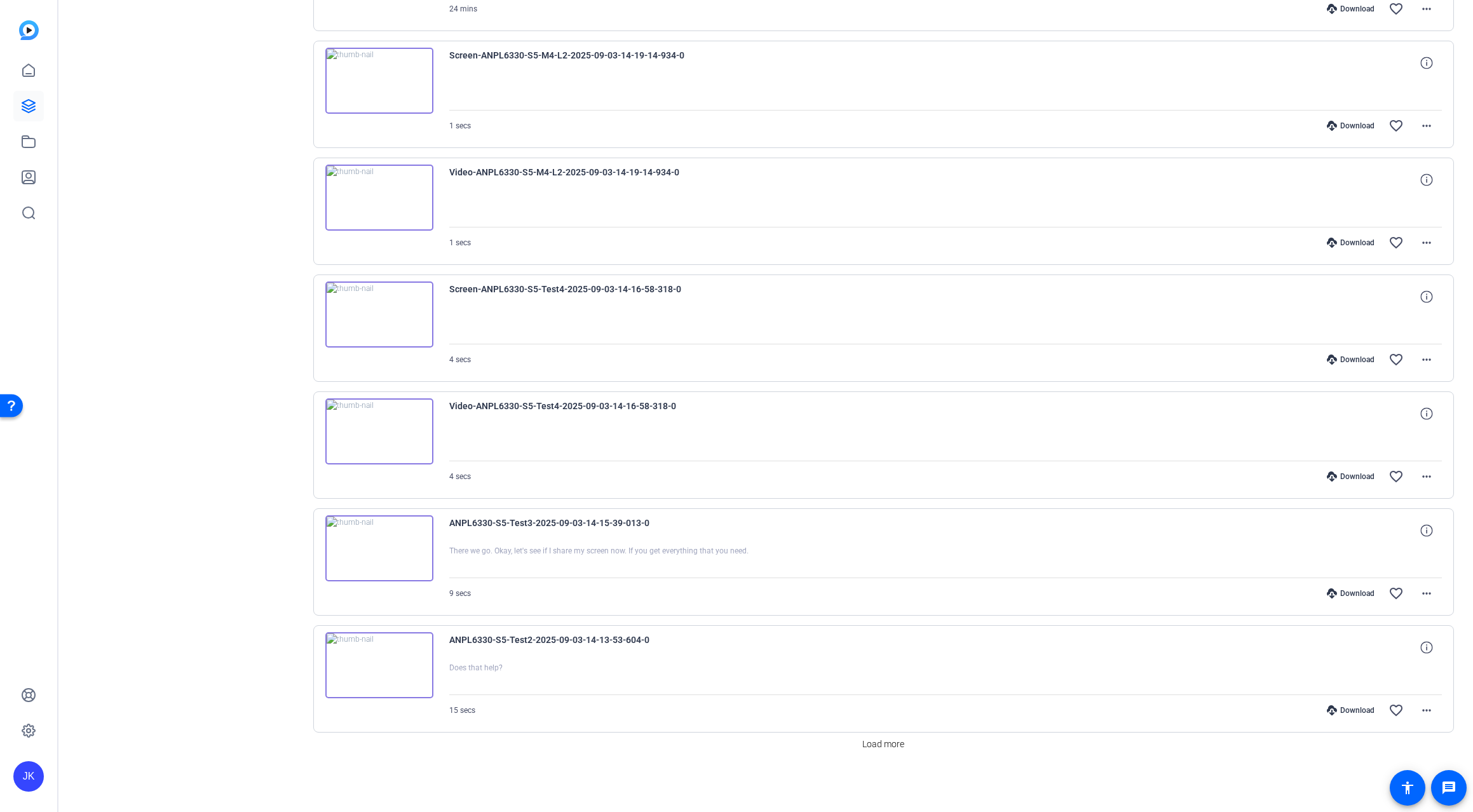
click at [380, 539] on img at bounding box center [378, 548] width 108 height 66
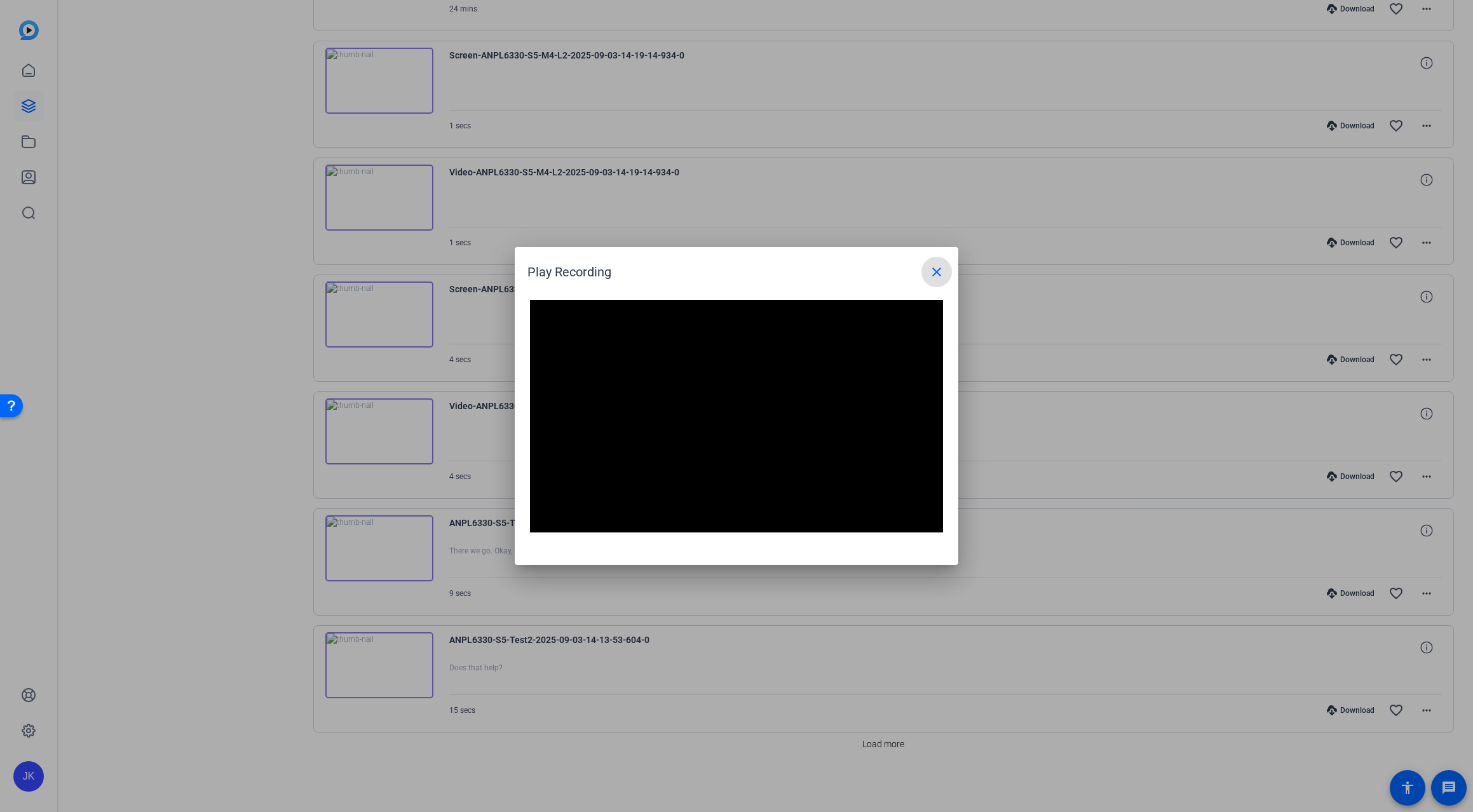
click at [930, 272] on mat-icon "close" at bounding box center [937, 272] width 15 height 15
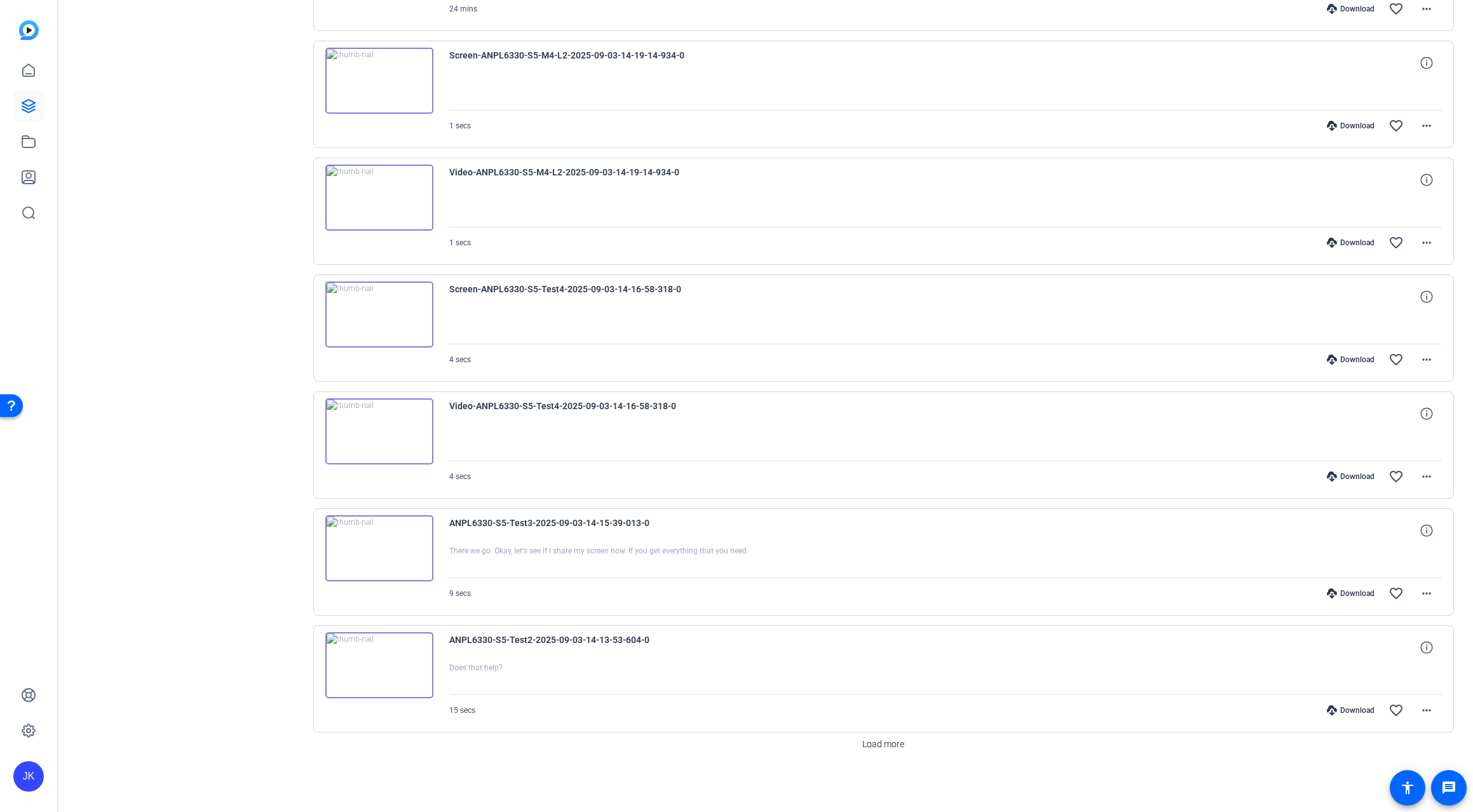
click at [389, 664] on img at bounding box center [378, 665] width 108 height 66
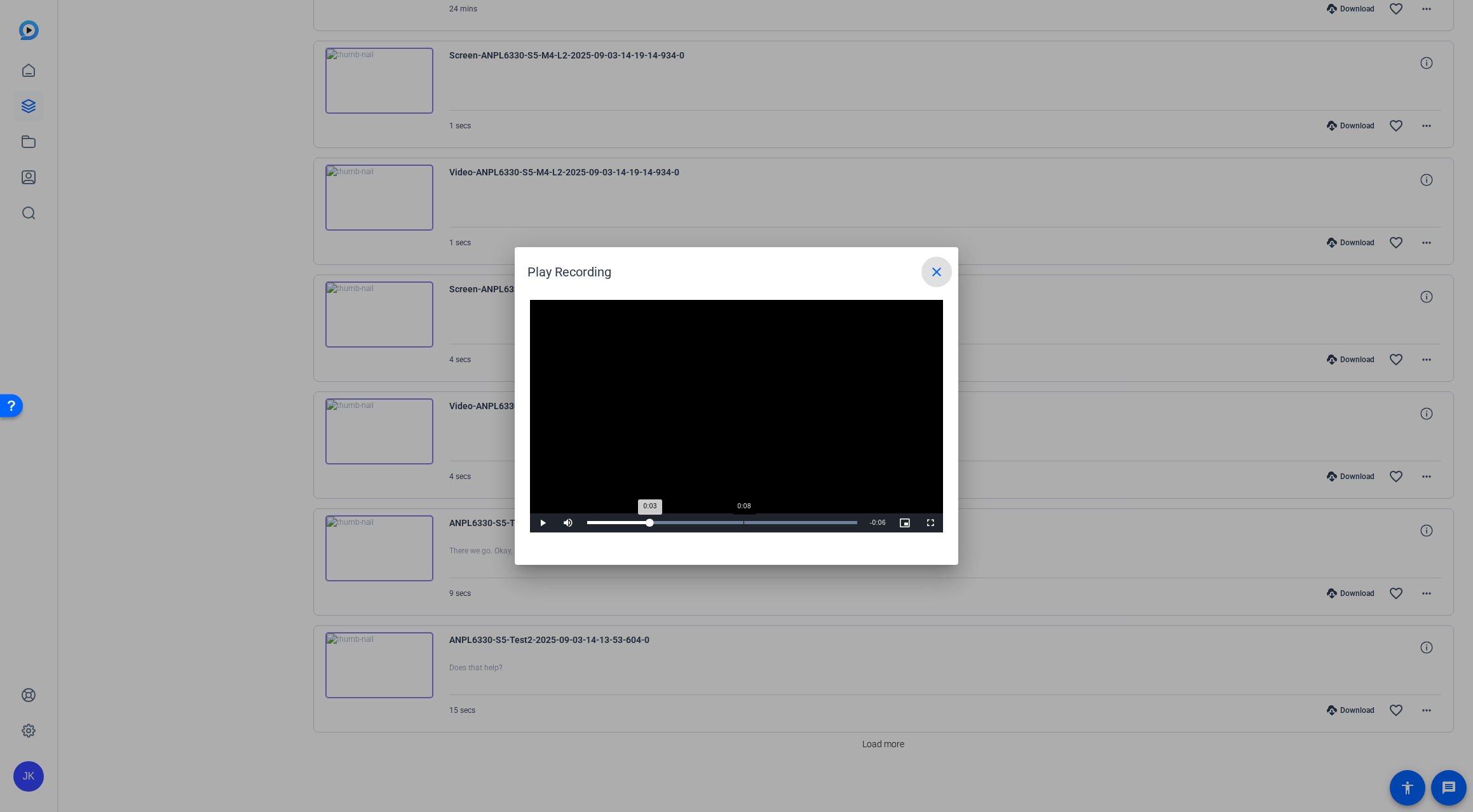
drag, startPoint x: 650, startPoint y: 522, endPoint x: 747, endPoint y: 515, distance: 97.3
click at [747, 515] on div "Loaded : 100.00% 0:08 0:03" at bounding box center [721, 523] width 283 height 19
click at [793, 518] on div "Loaded : 100.00% 0:11 0:09" at bounding box center [721, 523] width 283 height 19
click at [939, 273] on mat-icon "close" at bounding box center [937, 272] width 15 height 15
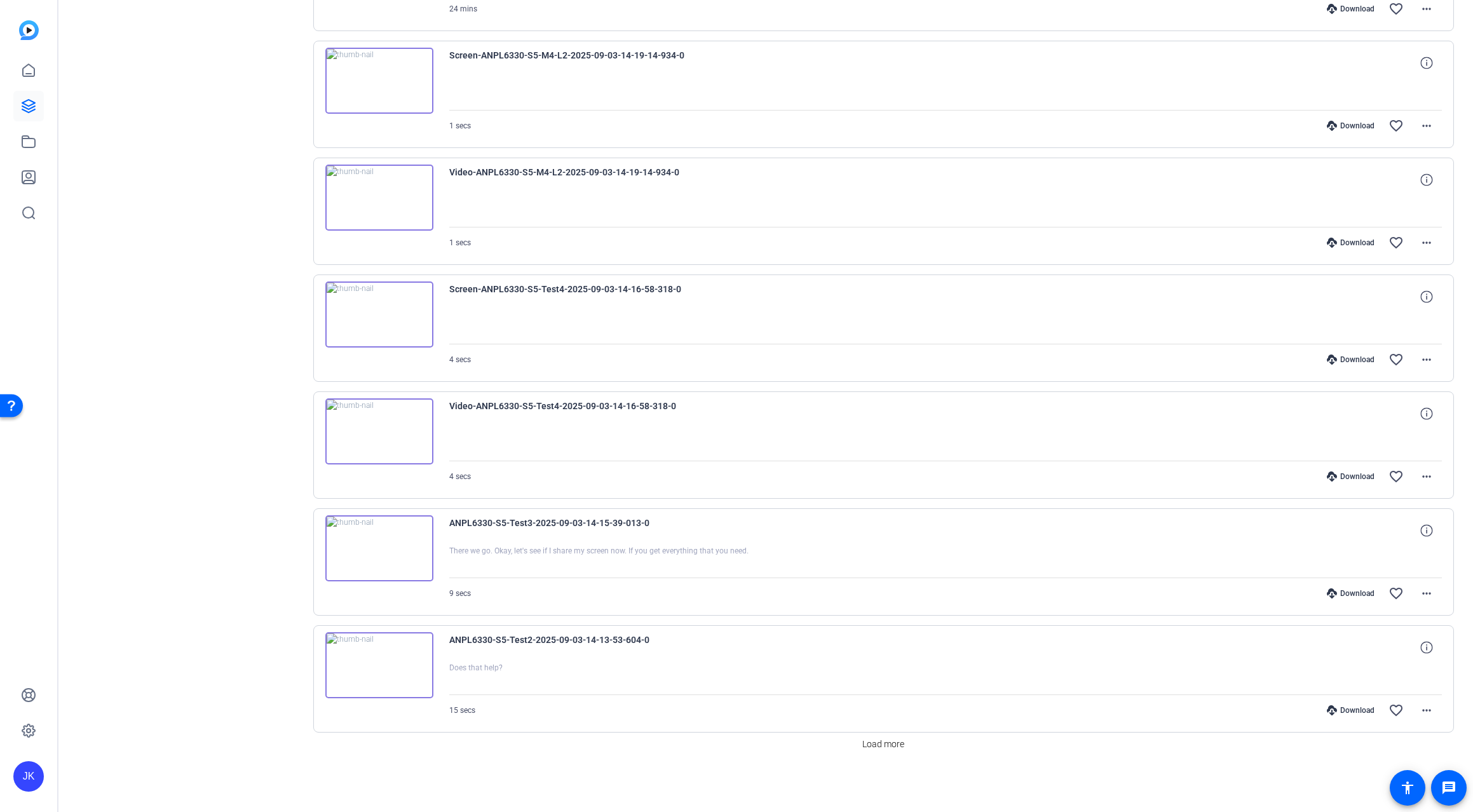
click at [417, 425] on img at bounding box center [378, 432] width 108 height 66
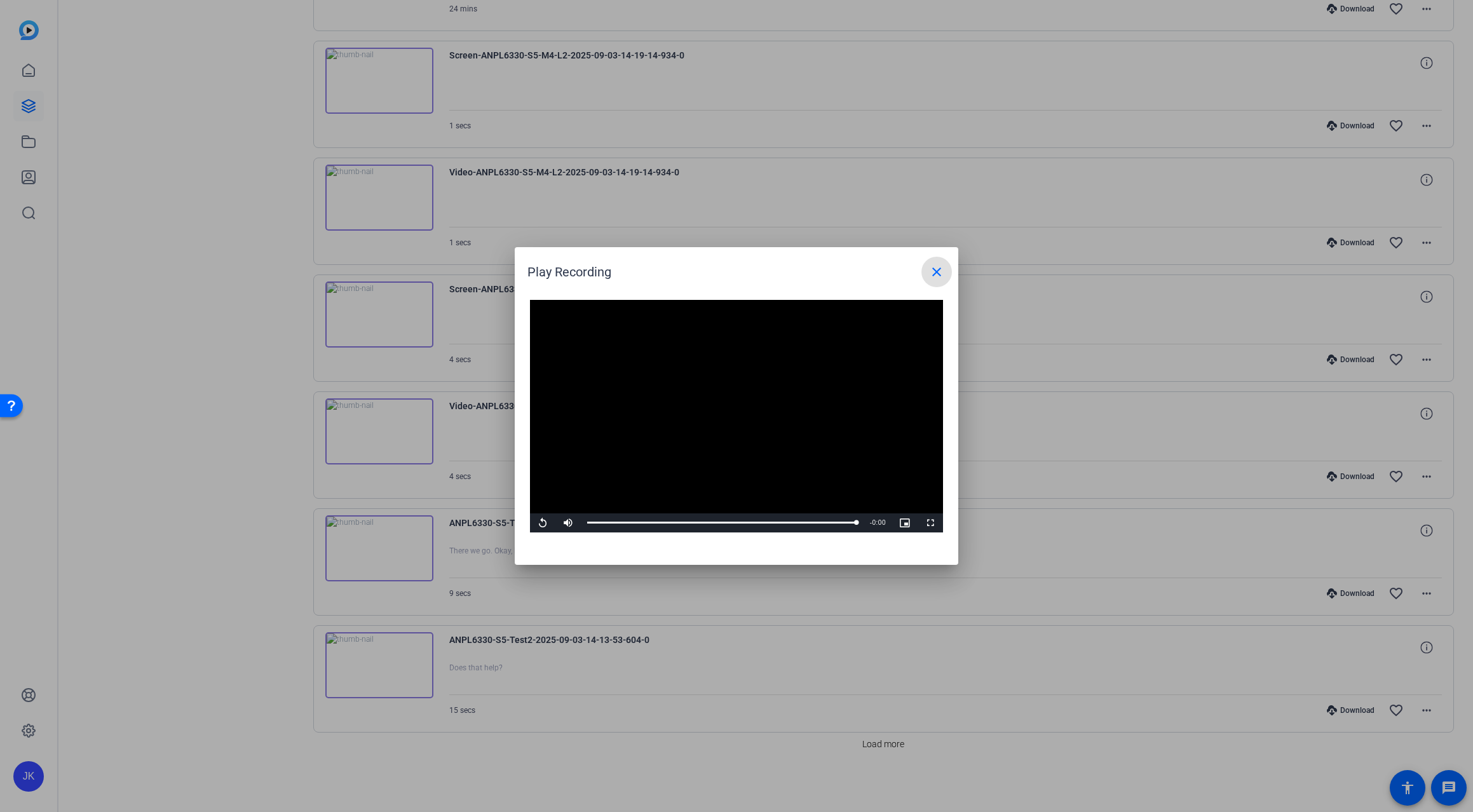
click at [929, 272] on button "close" at bounding box center [937, 272] width 31 height 31
